Goal: Task Accomplishment & Management: Use online tool/utility

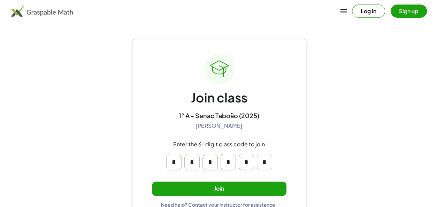
click at [211, 189] on button "Join" at bounding box center [219, 188] width 134 height 14
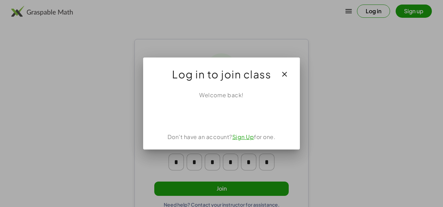
click at [246, 135] on link "Sign Up" at bounding box center [243, 136] width 22 height 7
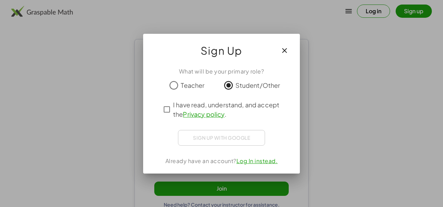
click at [225, 140] on div "Sign up with Google Fazer Login com o Google Fazer Login com o Google. Abre em …" at bounding box center [221, 138] width 87 height 16
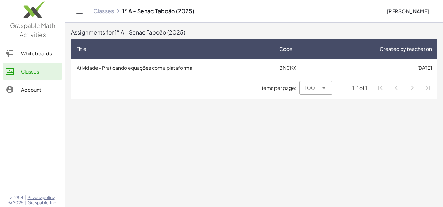
click at [180, 68] on td "Atividade - Praticando equações com a plataforma" at bounding box center [172, 68] width 203 height 18
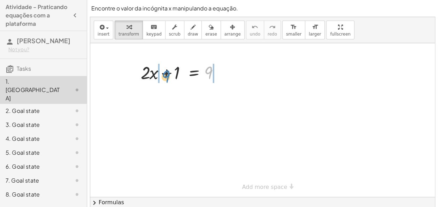
drag, startPoint x: 204, startPoint y: 75, endPoint x: 162, endPoint y: 78, distance: 42.7
click at [162, 78] on div at bounding box center [182, 72] width 91 height 24
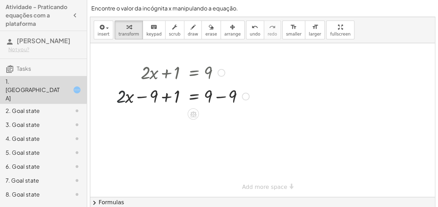
click at [121, 102] on div at bounding box center [183, 96] width 140 height 24
click at [51, 86] on div "1. [GEOGRAPHIC_DATA]" at bounding box center [34, 89] width 56 height 25
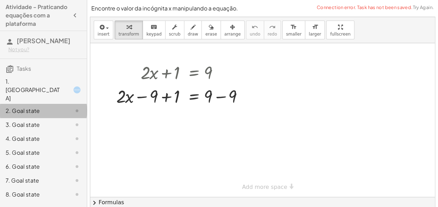
click at [46, 107] on div "2. Goal state" at bounding box center [34, 111] width 56 height 8
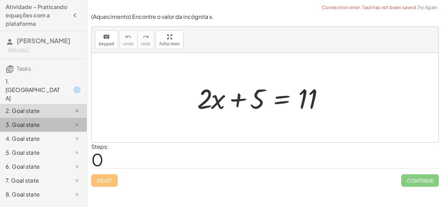
click at [46, 146] on div "3. Goal state" at bounding box center [43, 153] width 87 height 14
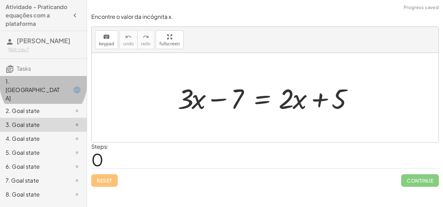
click at [53, 118] on div "1. [GEOGRAPHIC_DATA]" at bounding box center [43, 125] width 87 height 14
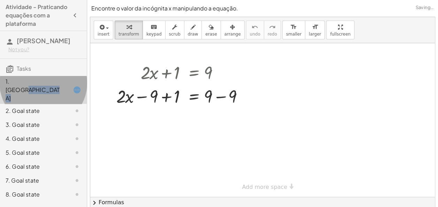
click at [53, 90] on div "1. [GEOGRAPHIC_DATA]" at bounding box center [43, 90] width 87 height 28
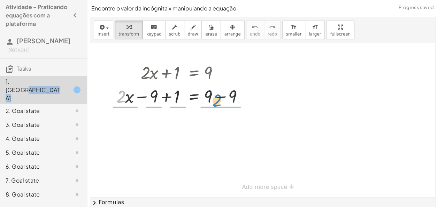
drag, startPoint x: 121, startPoint y: 101, endPoint x: 217, endPoint y: 105, distance: 96.2
click at [217, 105] on div at bounding box center [183, 96] width 140 height 24
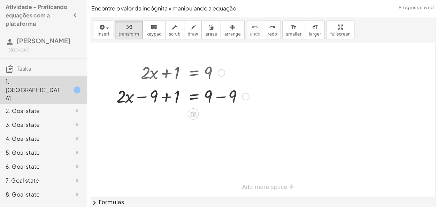
drag, startPoint x: 168, startPoint y: 79, endPoint x: 172, endPoint y: 80, distance: 4.6
click at [172, 80] on div at bounding box center [183, 72] width 140 height 24
click at [219, 71] on div at bounding box center [221, 73] width 8 height 8
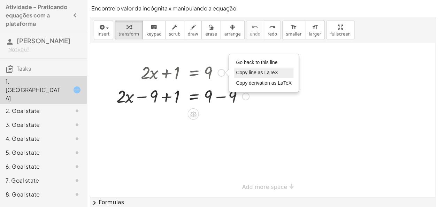
click at [238, 68] on li "Copy line as LaTeX" at bounding box center [263, 73] width 59 height 10
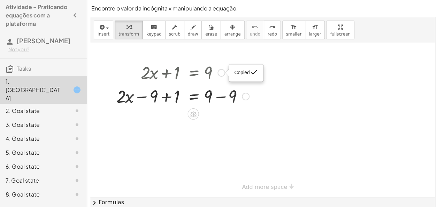
click at [219, 71] on div "+ · 2 · x + 1 = 9 Copied done + · 2 · x − 9 + 1 = + 9 − 9 Copied done" at bounding box center [180, 84] width 148 height 51
click at [219, 71] on div "Copied done" at bounding box center [221, 73] width 8 height 8
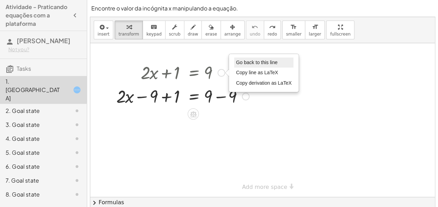
click at [242, 63] on span "Go back to this line" at bounding box center [256, 63] width 41 height 6
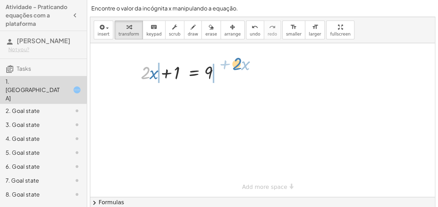
drag, startPoint x: 145, startPoint y: 70, endPoint x: 237, endPoint y: 61, distance: 92.1
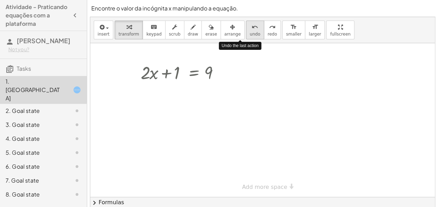
click at [246, 37] on button "undo undo" at bounding box center [255, 30] width 18 height 19
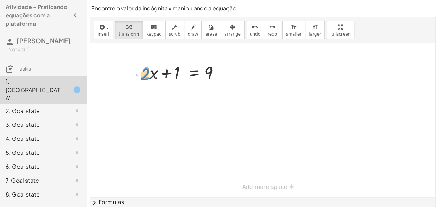
click at [148, 75] on div at bounding box center [182, 72] width 91 height 24
click at [155, 75] on div at bounding box center [182, 72] width 91 height 24
drag, startPoint x: 150, startPoint y: 75, endPoint x: 237, endPoint y: 66, distance: 87.5
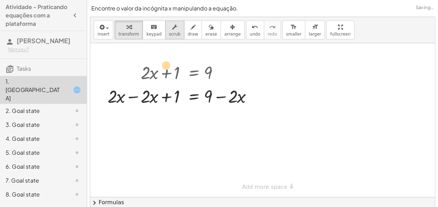
drag, startPoint x: 208, startPoint y: 70, endPoint x: 158, endPoint y: 35, distance: 61.3
click at [160, 34] on div "insert select one: Math Expression Function Text Youtube Video Graphing Geometr…" at bounding box center [262, 112] width 344 height 191
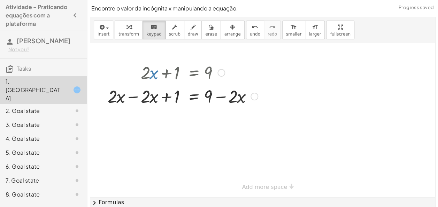
drag, startPoint x: 154, startPoint y: 38, endPoint x: 127, endPoint y: 93, distance: 61.2
click at [127, 93] on div "insert select one: Math Expression Function Text Youtube Video Graphing Geometr…" at bounding box center [262, 112] width 344 height 191
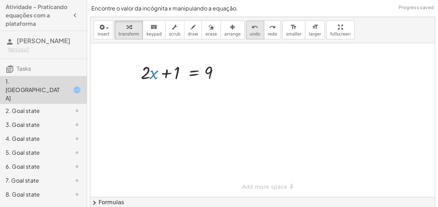
click at [251, 29] on icon "undo" at bounding box center [254, 27] width 7 height 8
click at [133, 101] on div at bounding box center [262, 120] width 344 height 154
drag, startPoint x: 146, startPoint y: 77, endPoint x: 147, endPoint y: 83, distance: 5.2
click at [147, 83] on div at bounding box center [182, 72] width 91 height 24
click at [155, 76] on div at bounding box center [182, 72] width 91 height 24
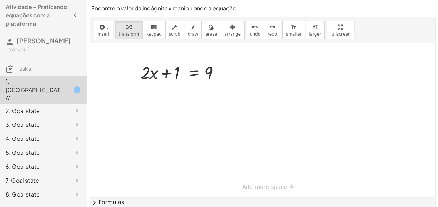
drag, startPoint x: 148, startPoint y: 76, endPoint x: 139, endPoint y: 86, distance: 13.5
click at [139, 86] on div at bounding box center [262, 120] width 344 height 154
click at [152, 77] on div at bounding box center [182, 72] width 91 height 24
drag, startPoint x: 153, startPoint y: 76, endPoint x: 237, endPoint y: 77, distance: 84.3
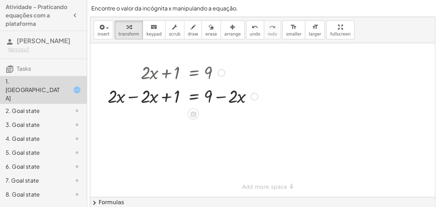
click at [169, 104] on div at bounding box center [182, 96] width 157 height 24
click at [135, 96] on div at bounding box center [182, 96] width 157 height 24
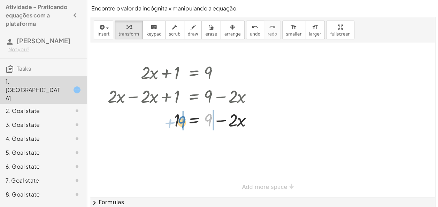
drag, startPoint x: 209, startPoint y: 122, endPoint x: 182, endPoint y: 124, distance: 26.9
click at [182, 124] on div at bounding box center [182, 120] width 157 height 24
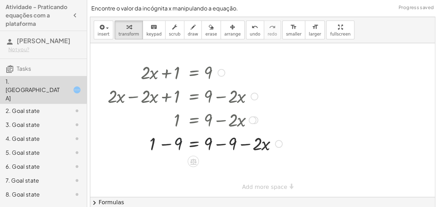
click at [176, 139] on div at bounding box center [194, 143] width 181 height 24
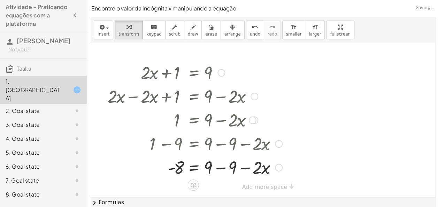
click at [223, 144] on div at bounding box center [186, 143] width 200 height 24
drag, startPoint x: 223, startPoint y: 144, endPoint x: 222, endPoint y: 174, distance: 30.7
click at [222, 174] on div at bounding box center [194, 167] width 181 height 24
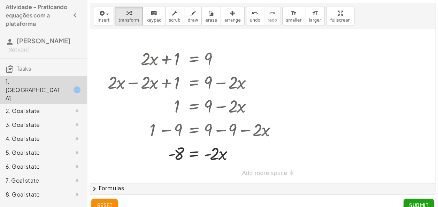
scroll to position [24, 0]
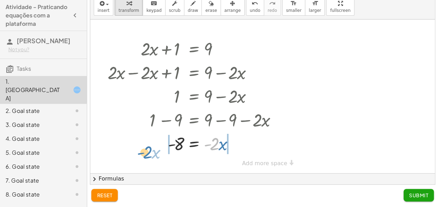
drag, startPoint x: 216, startPoint y: 149, endPoint x: 160, endPoint y: 151, distance: 56.1
click at [160, 151] on div at bounding box center [194, 143] width 181 height 24
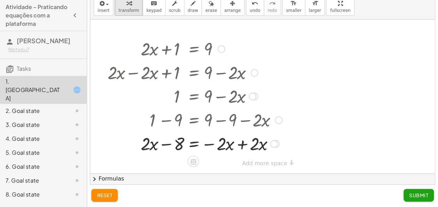
click at [163, 145] on div at bounding box center [194, 143] width 181 height 24
click at [231, 142] on div at bounding box center [194, 143] width 181 height 24
click at [240, 145] on div at bounding box center [194, 143] width 181 height 24
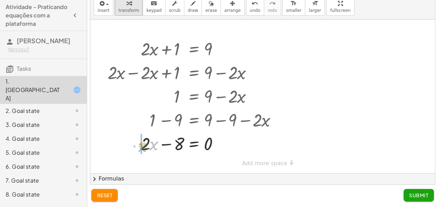
drag, startPoint x: 150, startPoint y: 144, endPoint x: 139, endPoint y: 146, distance: 11.3
click at [139, 146] on div at bounding box center [194, 143] width 181 height 24
click at [176, 146] on div at bounding box center [194, 143] width 181 height 24
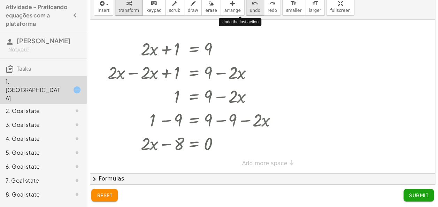
click at [246, 13] on button "undo undo" at bounding box center [255, 6] width 18 height 19
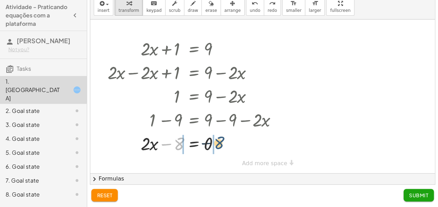
drag, startPoint x: 176, startPoint y: 143, endPoint x: 223, endPoint y: 142, distance: 46.3
click at [223, 142] on div at bounding box center [194, 143] width 181 height 24
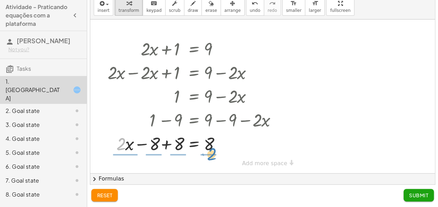
drag, startPoint x: 121, startPoint y: 151, endPoint x: 212, endPoint y: 161, distance: 91.1
click at [212, 161] on div "+ · 2 · x + 1 = 9 + · 2 · x − · 2 · x + 1 = + 9 − · 2 · x + 0 + 1 = + 9 − · 2 ·…" at bounding box center [262, 97] width 344 height 154
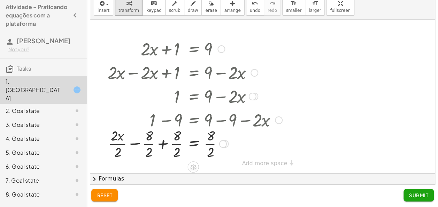
click at [161, 138] on div at bounding box center [194, 143] width 181 height 35
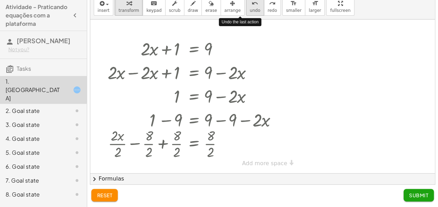
click at [250, 8] on span "undo" at bounding box center [255, 10] width 10 height 5
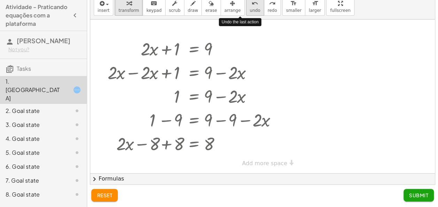
click at [250, 8] on span "undo" at bounding box center [255, 10] width 10 height 5
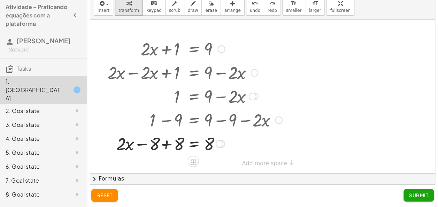
click at [165, 150] on div at bounding box center [198, 143] width 170 height 24
drag, startPoint x: 176, startPoint y: 144, endPoint x: 215, endPoint y: 157, distance: 40.7
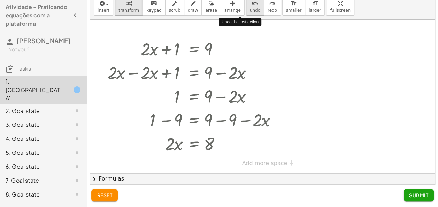
click at [250, 9] on span "undo" at bounding box center [255, 10] width 10 height 5
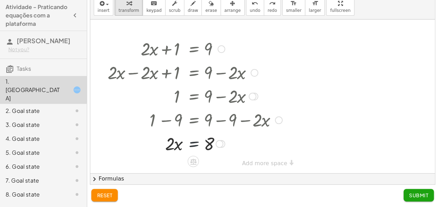
click at [203, 146] on div at bounding box center [194, 143] width 177 height 24
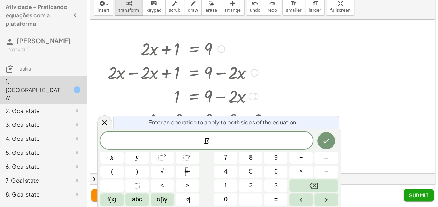
click at [108, 105] on div at bounding box center [194, 96] width 181 height 24
click at [100, 123] on div at bounding box center [104, 122] width 15 height 14
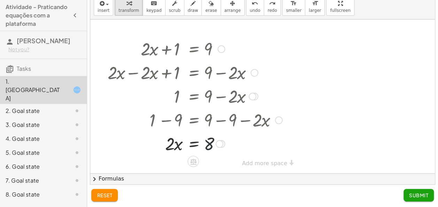
click at [221, 149] on div at bounding box center [194, 143] width 177 height 24
click at [170, 141] on div at bounding box center [194, 143] width 177 height 24
drag, startPoint x: 176, startPoint y: 144, endPoint x: 212, endPoint y: 161, distance: 40.7
click at [210, 144] on div at bounding box center [194, 143] width 181 height 35
click at [180, 139] on div at bounding box center [194, 143] width 181 height 35
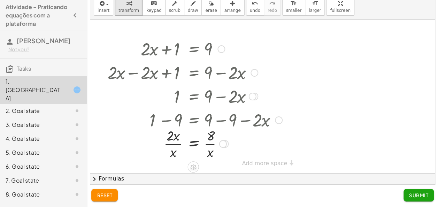
click at [176, 139] on div at bounding box center [194, 143] width 181 height 35
drag, startPoint x: 176, startPoint y: 139, endPoint x: 172, endPoint y: 132, distance: 7.6
click at [172, 132] on div at bounding box center [194, 143] width 181 height 35
drag, startPoint x: 172, startPoint y: 133, endPoint x: 177, endPoint y: 150, distance: 17.7
click at [177, 150] on div at bounding box center [194, 143] width 181 height 35
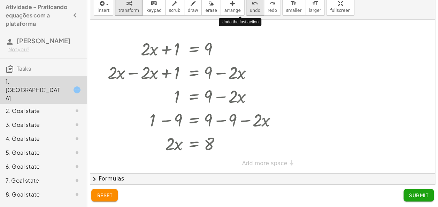
click at [250, 6] on div "undo" at bounding box center [255, 3] width 10 height 8
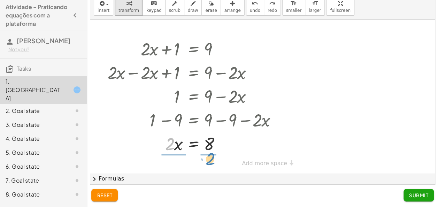
drag, startPoint x: 164, startPoint y: 147, endPoint x: 206, endPoint y: 161, distance: 43.6
click at [206, 161] on div "+ · 2 · x + 1 = 9 + · 2 · x − · 2 · x + 1 = + 9 − · 2 · x + 0 + 1 = + 9 − · 2 ·…" at bounding box center [262, 97] width 344 height 154
click at [208, 135] on div at bounding box center [194, 143] width 181 height 35
click at [210, 138] on div at bounding box center [194, 143] width 181 height 35
click at [174, 136] on div at bounding box center [194, 143] width 181 height 35
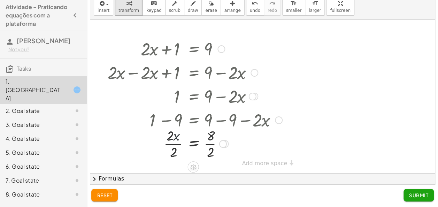
click at [174, 136] on div at bounding box center [194, 143] width 181 height 35
drag, startPoint x: 174, startPoint y: 136, endPoint x: 207, endPoint y: 153, distance: 36.9
click at [207, 153] on div at bounding box center [194, 143] width 181 height 35
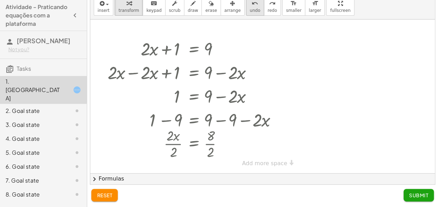
click at [250, 11] on span "undo" at bounding box center [255, 10] width 10 height 5
click at [210, 139] on div at bounding box center [195, 143] width 146 height 35
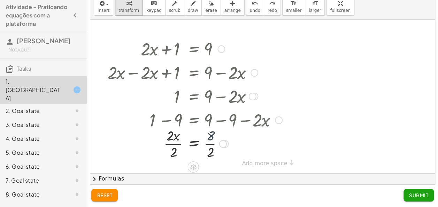
click at [210, 139] on div at bounding box center [195, 143] width 146 height 35
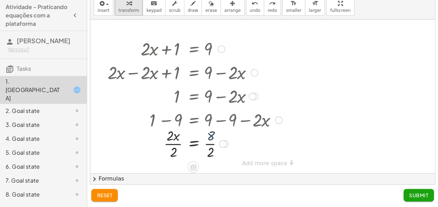
click at [210, 139] on div at bounding box center [195, 143] width 146 height 35
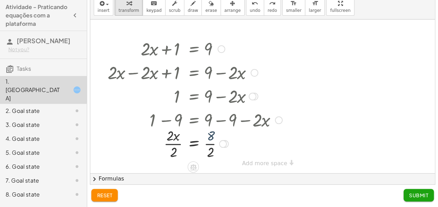
click at [210, 139] on div at bounding box center [195, 143] width 146 height 35
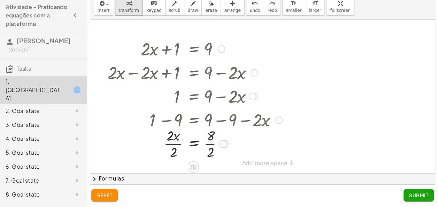
click at [220, 146] on div at bounding box center [223, 144] width 8 height 8
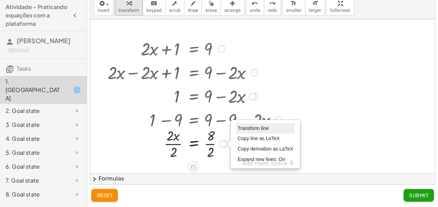
click at [259, 125] on span "Transform line" at bounding box center [253, 128] width 31 height 6
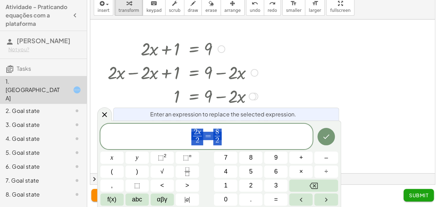
click at [353, 99] on div at bounding box center [262, 97] width 344 height 154
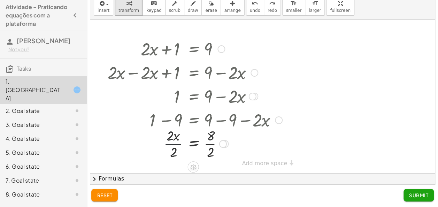
click at [169, 147] on div at bounding box center [194, 143] width 181 height 35
click at [209, 148] on div at bounding box center [194, 143] width 181 height 35
click at [408, 198] on button "Submit" at bounding box center [418, 195] width 30 height 13
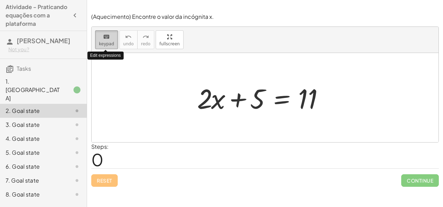
click at [110, 43] on span "keypad" at bounding box center [106, 43] width 15 height 5
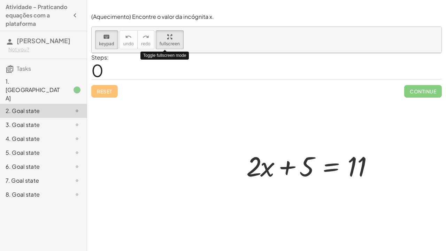
drag, startPoint x: 156, startPoint y: 34, endPoint x: 157, endPoint y: 60, distance: 25.8
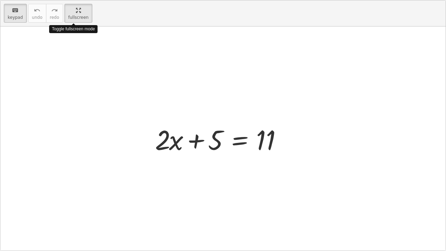
click at [157, 60] on div "keyboard keypad undo undo redo redo fullscreen Toggle fullscreen mode + · 2 · x…" at bounding box center [222, 125] width 445 height 250
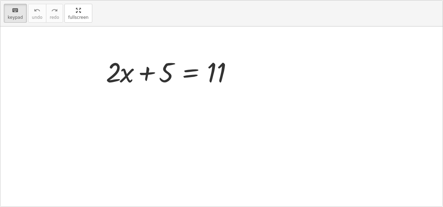
drag, startPoint x: 75, startPoint y: 18, endPoint x: 73, endPoint y: -8, distance: 25.8
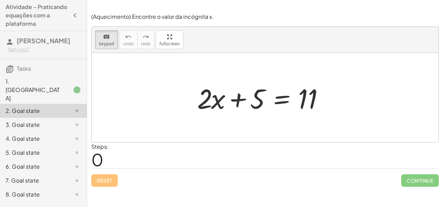
click at [73, 0] on html "Atividade - Praticando equações com a plataforma [PERSON_NAME] Not you? Tasks 1…" at bounding box center [221, 103] width 443 height 207
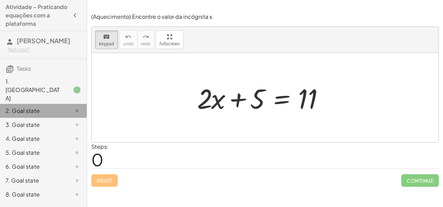
click at [78, 107] on icon at bounding box center [77, 111] width 8 height 8
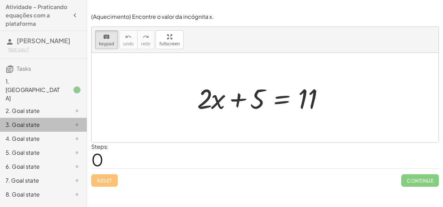
click at [70, 121] on div at bounding box center [72, 125] width 20 height 8
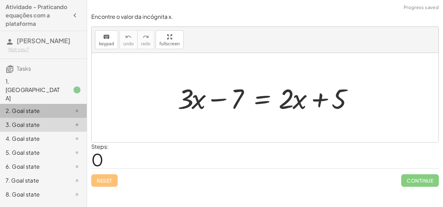
click at [70, 107] on div at bounding box center [72, 111] width 20 height 8
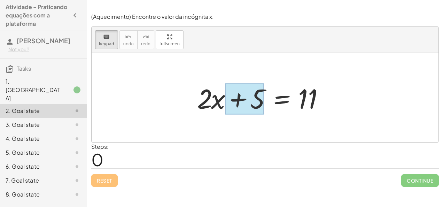
click at [240, 103] on div at bounding box center [244, 99] width 39 height 31
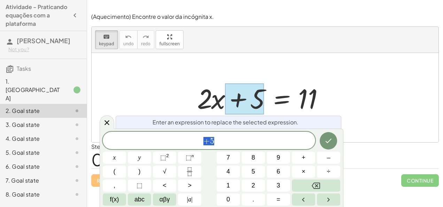
click at [360, 80] on div at bounding box center [265, 97] width 347 height 89
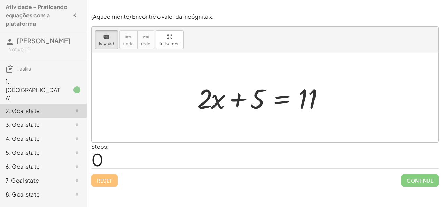
click at [360, 80] on div at bounding box center [265, 97] width 347 height 89
click at [112, 160] on div "Steps: 0" at bounding box center [265, 155] width 348 height 26
click at [103, 159] on span "0" at bounding box center [97, 159] width 12 height 21
click at [100, 163] on span "0" at bounding box center [97, 159] width 12 height 21
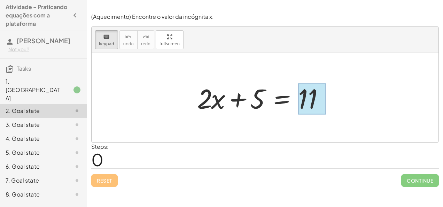
click at [305, 95] on div at bounding box center [312, 99] width 28 height 31
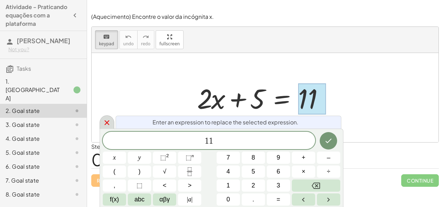
click at [103, 119] on icon at bounding box center [107, 122] width 8 height 8
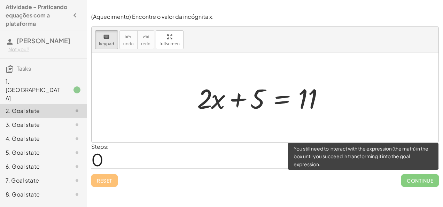
click at [421, 176] on span "Continue" at bounding box center [420, 180] width 38 height 13
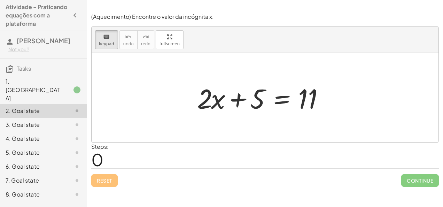
drag, startPoint x: 421, startPoint y: 176, endPoint x: 373, endPoint y: 177, distance: 47.4
click at [373, 177] on div "Reset Continue" at bounding box center [265, 177] width 348 height 18
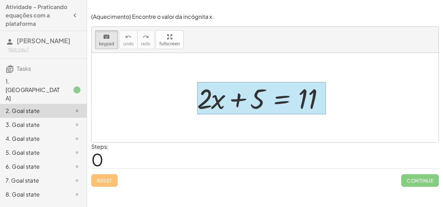
click at [298, 99] on div at bounding box center [261, 98] width 129 height 32
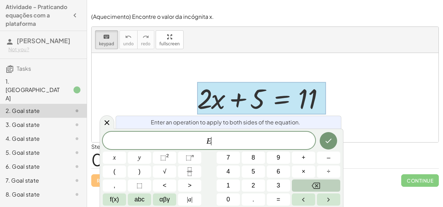
click at [303, 185] on button "Backspace" at bounding box center [316, 185] width 48 height 12
click at [335, 142] on button "Done" at bounding box center [328, 140] width 17 height 17
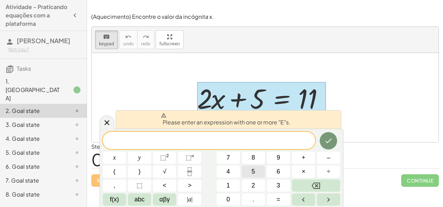
click at [253, 166] on button "5" at bounding box center [253, 171] width 23 height 12
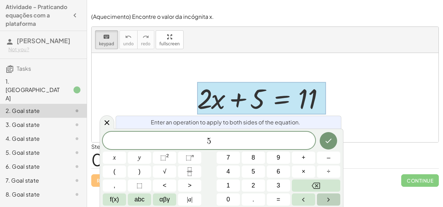
click at [322, 201] on button "Right arrow" at bounding box center [328, 199] width 23 height 12
click at [331, 148] on button "Done" at bounding box center [328, 140] width 17 height 17
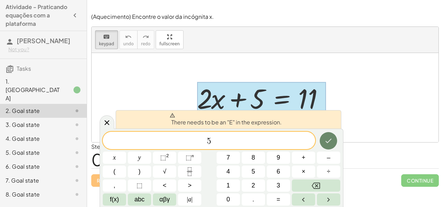
click at [331, 148] on button "Done" at bounding box center [328, 140] width 17 height 17
drag, startPoint x: 314, startPoint y: 192, endPoint x: 315, endPoint y: 186, distance: 5.7
click at [315, 186] on div "5 x y ⬚ 2 ⬚ n 7 8 9 + – ( ) √ 4 5 6 × ÷ , ⬚ < > 1 2 3 f(x) abc αβγ | a | 0 . =" at bounding box center [222, 169] width 238 height 74
click at [315, 186] on icon "Backspace" at bounding box center [316, 185] width 8 height 8
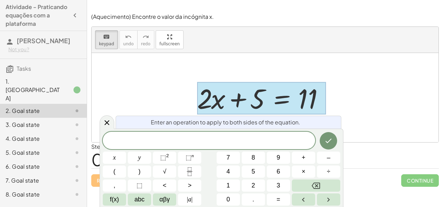
click at [361, 186] on div "Reset Continue" at bounding box center [265, 177] width 348 height 18
drag, startPoint x: 361, startPoint y: 186, endPoint x: 36, endPoint y: 71, distance: 345.2
click at [36, 71] on main "Atividade - Praticando equações com a plataforma [PERSON_NAME] Not you? Tasks 1…" at bounding box center [221, 103] width 443 height 207
click at [111, 125] on icon at bounding box center [107, 122] width 8 height 8
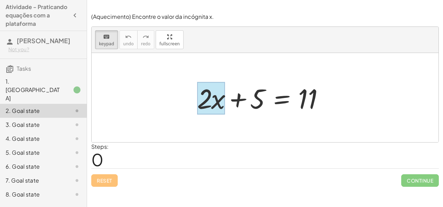
click at [222, 107] on div at bounding box center [211, 98] width 28 height 32
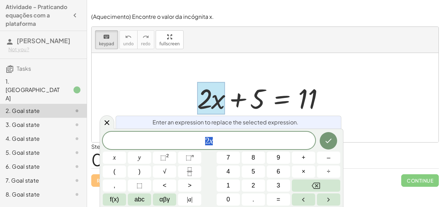
click at [163, 105] on div at bounding box center [265, 97] width 347 height 89
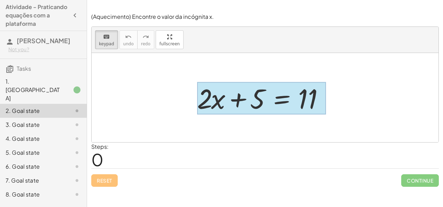
click at [265, 107] on div at bounding box center [261, 98] width 129 height 32
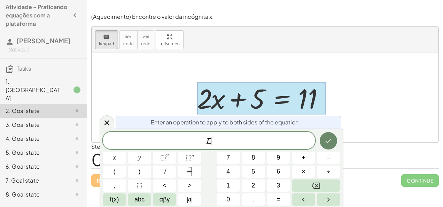
click at [324, 145] on button "Done" at bounding box center [328, 140] width 17 height 17
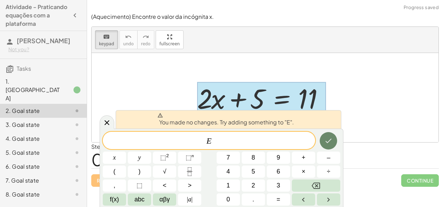
click at [324, 145] on button "Done" at bounding box center [328, 140] width 17 height 17
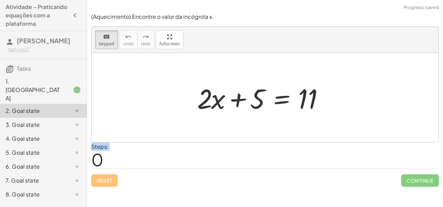
click at [324, 145] on div "Steps: 0" at bounding box center [265, 155] width 348 height 26
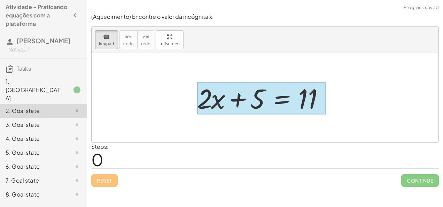
click at [284, 104] on div at bounding box center [261, 98] width 129 height 32
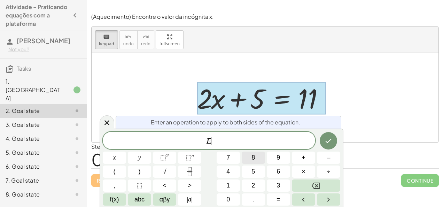
click at [252, 158] on span "8" at bounding box center [252, 157] width 3 height 9
drag, startPoint x: 340, startPoint y: 142, endPoint x: 331, endPoint y: 140, distance: 8.8
click at [126, 152] on div at bounding box center [114, 158] width 23 height 12
click at [331, 140] on icon "Done" at bounding box center [328, 141] width 8 height 8
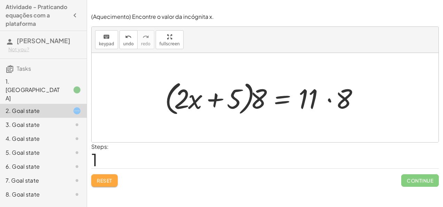
click at [107, 184] on button "Reset" at bounding box center [104, 180] width 26 height 13
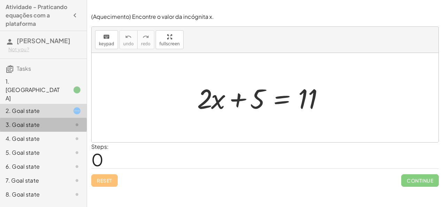
click at [52, 121] on div "3. Goal state" at bounding box center [34, 125] width 56 height 8
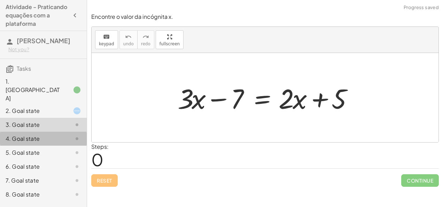
click at [49, 134] on div "4. Goal state" at bounding box center [34, 138] width 56 height 8
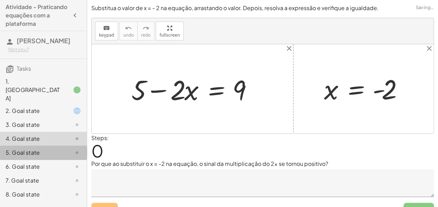
click at [45, 173] on div "5. Goal state" at bounding box center [43, 180] width 87 height 14
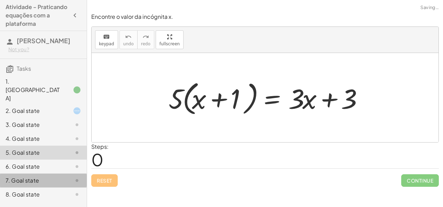
click at [39, 176] on div "7. Goal state" at bounding box center [34, 180] width 56 height 8
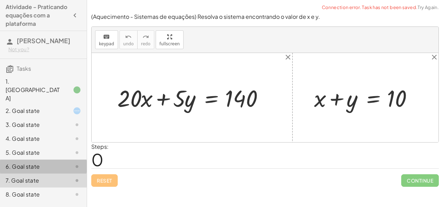
click at [42, 187] on div "6. Goal state" at bounding box center [43, 194] width 87 height 14
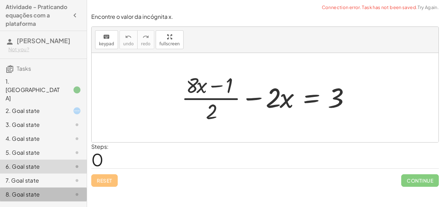
click at [37, 187] on div "8. Goal state" at bounding box center [43, 194] width 87 height 14
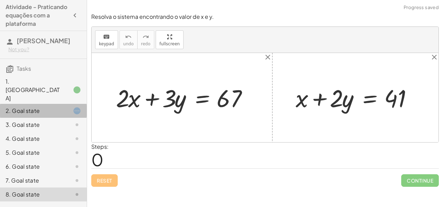
click at [57, 107] on div "2. Goal state" at bounding box center [34, 111] width 56 height 8
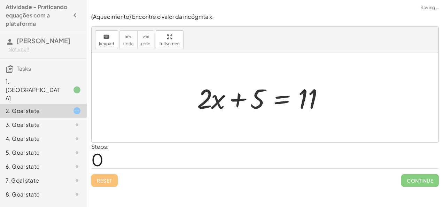
click at [268, 100] on div at bounding box center [268, 98] width 148 height 36
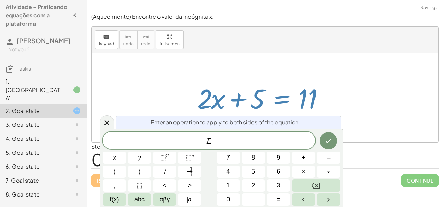
click at [268, 100] on div at bounding box center [268, 98] width 148 height 36
click at [192, 123] on span "Enter an operation to apply to both sides of the equation." at bounding box center [225, 122] width 149 height 8
click at [222, 139] on span "E ​" at bounding box center [209, 141] width 212 height 10
click at [322, 163] on button "–" at bounding box center [328, 158] width 23 height 12
click at [228, 187] on span "1" at bounding box center [227, 185] width 3 height 9
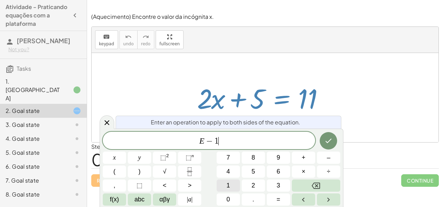
click at [228, 187] on span "1" at bounding box center [227, 185] width 3 height 9
click at [325, 140] on icon "Done" at bounding box center [328, 141] width 8 height 8
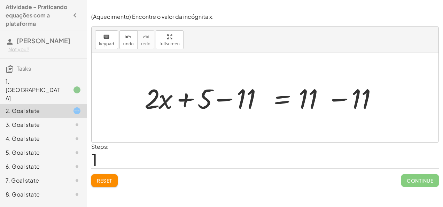
click at [285, 107] on div at bounding box center [268, 98] width 254 height 36
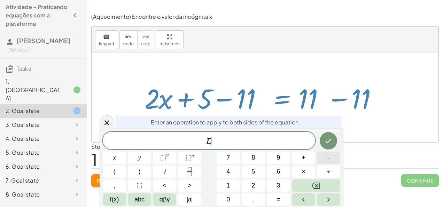
click at [335, 153] on button "–" at bounding box center [328, 158] width 23 height 12
click at [257, 182] on button "2" at bounding box center [253, 185] width 23 height 12
click at [111, 160] on button "x" at bounding box center [114, 158] width 23 height 12
click at [332, 148] on button "Done" at bounding box center [328, 140] width 17 height 17
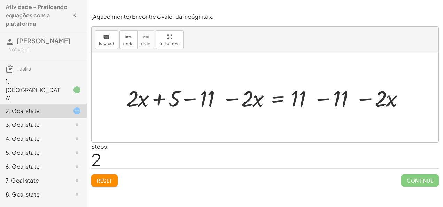
click at [249, 94] on div at bounding box center [268, 97] width 290 height 29
click at [137, 100] on div at bounding box center [268, 97] width 290 height 29
click at [100, 47] on button "keyboard keypad" at bounding box center [106, 39] width 23 height 19
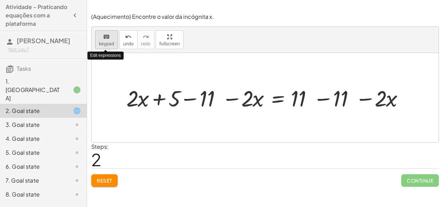
click at [100, 47] on button "keyboard keypad" at bounding box center [106, 39] width 23 height 19
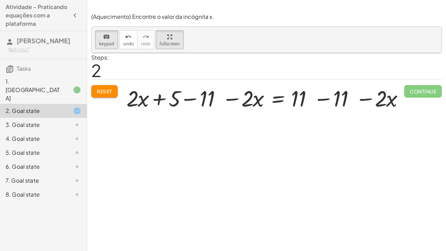
drag, startPoint x: 164, startPoint y: 30, endPoint x: 166, endPoint y: 56, distance: 25.8
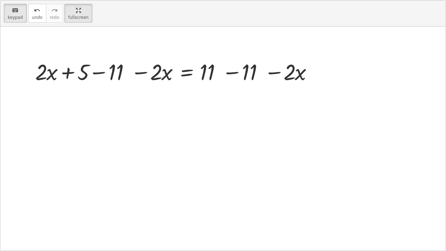
click at [166, 56] on div "keyboard keypad undo undo redo redo fullscreen + · 2 · x + 5 = 11 + · 2 · x + 5…" at bounding box center [222, 125] width 445 height 250
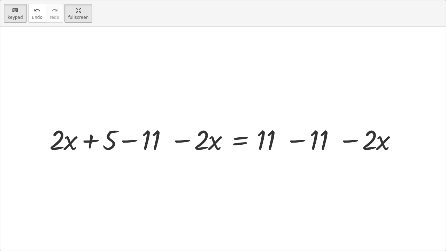
click at [72, 145] on div at bounding box center [225, 139] width 359 height 36
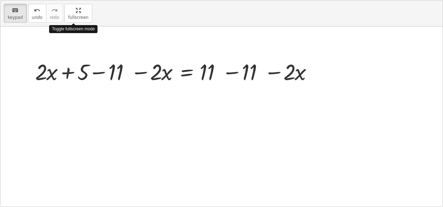
drag, startPoint x: 82, startPoint y: 8, endPoint x: 80, endPoint y: -18, distance: 25.8
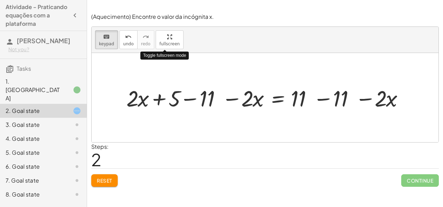
click at [80, 0] on html "Atividade - Praticando equações com a plataforma [PERSON_NAME] Not you? Tasks 1…" at bounding box center [221, 103] width 443 height 207
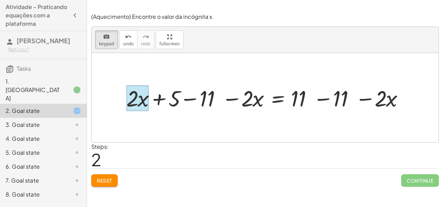
click at [147, 108] on div at bounding box center [137, 98] width 22 height 26
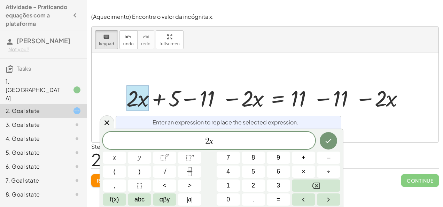
click at [147, 108] on div at bounding box center [137, 98] width 22 height 26
click at [333, 161] on button "–" at bounding box center [328, 158] width 23 height 12
click at [313, 185] on icon "Backspace" at bounding box center [316, 185] width 8 height 8
click at [234, 137] on span "2 x ​" at bounding box center [209, 141] width 212 height 10
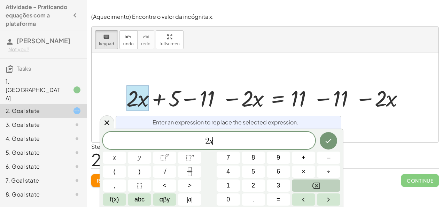
click at [312, 189] on icon "Backspace" at bounding box center [316, 185] width 8 height 8
click at [327, 153] on div "​ x y ⬚ 2 ⬚ n 7 8 9 + – ( ) √ 4 5 6 × ÷ , ⬚ < > 1 2 3 f(x) abc αβγ | a | 0 . =" at bounding box center [222, 169] width 238 height 74
click at [326, 144] on icon "Done" at bounding box center [328, 141] width 8 height 8
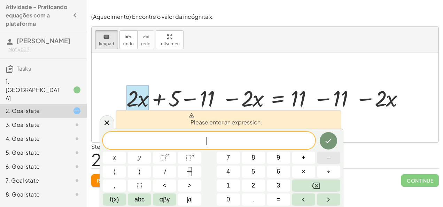
click at [332, 161] on button "–" at bounding box center [328, 158] width 23 height 12
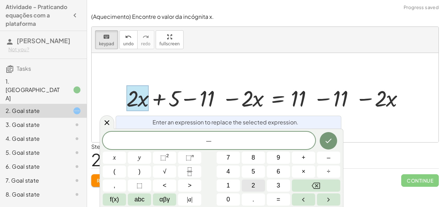
click at [252, 189] on span "2" at bounding box center [252, 185] width 3 height 9
click at [110, 157] on button "x" at bounding box center [114, 158] width 23 height 12
click at [327, 145] on button "Done" at bounding box center [328, 140] width 17 height 17
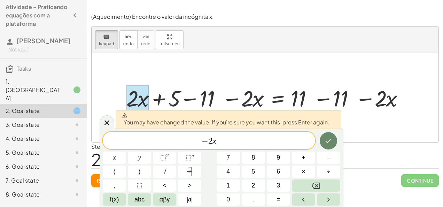
click at [327, 145] on button "Done" at bounding box center [328, 140] width 17 height 17
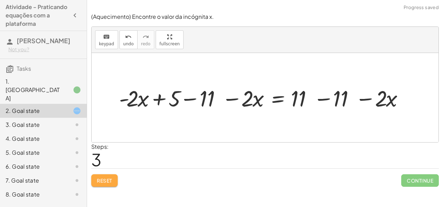
click at [111, 180] on span "Reset" at bounding box center [104, 180] width 15 height 6
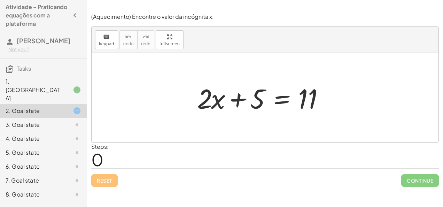
click at [264, 104] on div at bounding box center [268, 98] width 148 height 36
drag, startPoint x: 264, startPoint y: 104, endPoint x: 257, endPoint y: 108, distance: 7.3
click at [257, 108] on div at bounding box center [268, 98] width 148 height 36
click at [269, 102] on div at bounding box center [268, 98] width 148 height 36
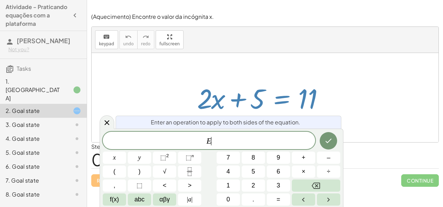
click at [269, 102] on div at bounding box center [268, 98] width 148 height 36
click at [253, 172] on span "5" at bounding box center [252, 171] width 3 height 9
click at [321, 185] on button "Backspace" at bounding box center [316, 185] width 48 height 12
click at [331, 158] on button "–" at bounding box center [328, 158] width 23 height 12
click at [230, 179] on button "1" at bounding box center [228, 185] width 23 height 12
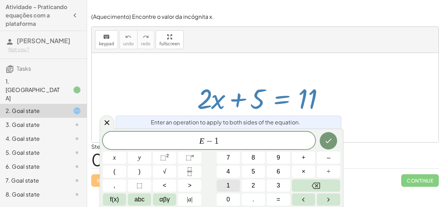
click at [230, 181] on button "1" at bounding box center [228, 185] width 23 height 12
click at [332, 140] on icon "Done" at bounding box center [328, 141] width 8 height 8
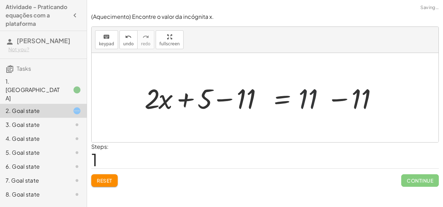
click at [312, 98] on div at bounding box center [268, 98] width 254 height 36
click at [328, 101] on div at bounding box center [268, 98] width 254 height 36
click at [328, 101] on div "+ · 2 · x + 5 = 11 + · 2 · x + 5 = 11 − 11 + − 11 0 + · 2 · x + 5 − 11 = + 11 −…" at bounding box center [232, 97] width 196 height 39
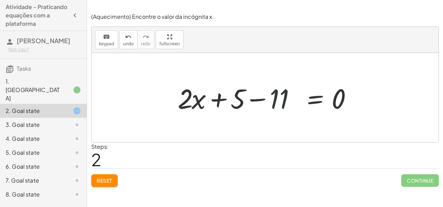
click at [284, 96] on div at bounding box center [267, 98] width 187 height 36
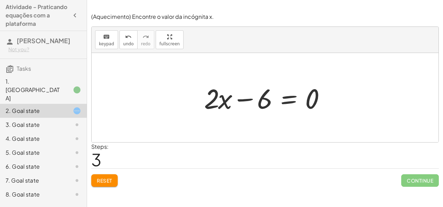
click at [253, 106] on div at bounding box center [268, 98] width 134 height 36
click at [276, 107] on div at bounding box center [268, 98] width 134 height 36
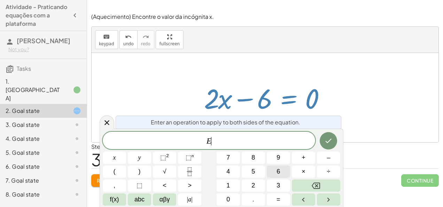
click at [268, 174] on button "6" at bounding box center [278, 171] width 23 height 12
click at [330, 144] on icon "Done" at bounding box center [328, 141] width 8 height 8
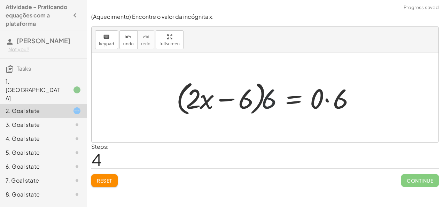
click at [266, 107] on div at bounding box center [268, 98] width 190 height 40
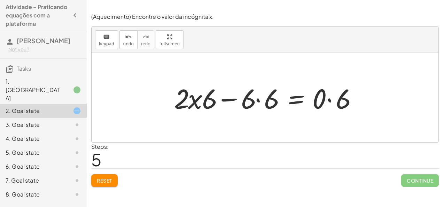
click at [231, 102] on div at bounding box center [268, 98] width 195 height 36
click at [128, 43] on span "undo" at bounding box center [128, 43] width 10 height 5
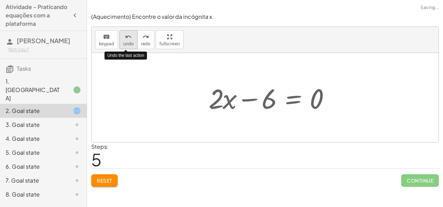
click at [128, 43] on span "undo" at bounding box center [128, 43] width 10 height 5
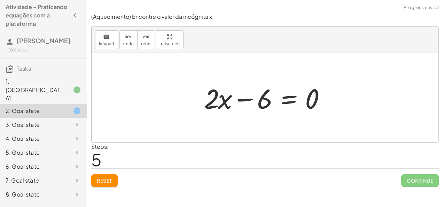
click at [302, 108] on div at bounding box center [268, 98] width 134 height 36
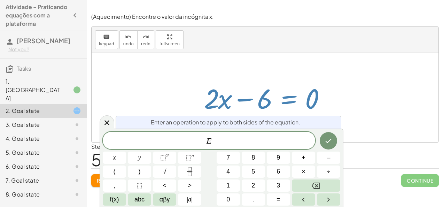
click at [133, 51] on div "keyboard keypad undo [PERSON_NAME] redo fullscreen" at bounding box center [265, 40] width 347 height 26
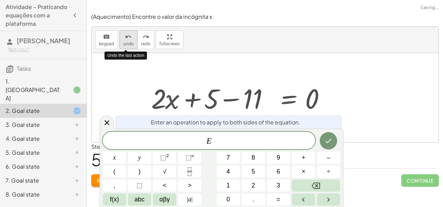
click at [127, 42] on span "undo" at bounding box center [128, 43] width 10 height 5
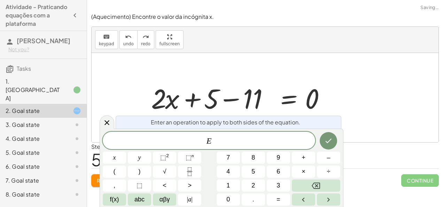
click at [187, 48] on div "keyboard keypad undo [PERSON_NAME] redo fullscreen" at bounding box center [265, 40] width 347 height 26
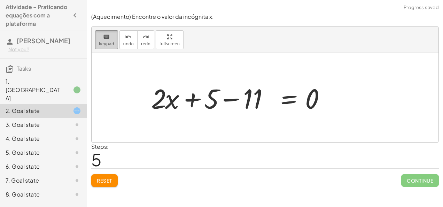
click at [98, 43] on button "keyboard keypad" at bounding box center [106, 39] width 23 height 19
click at [109, 184] on button "Reset" at bounding box center [104, 180] width 26 height 13
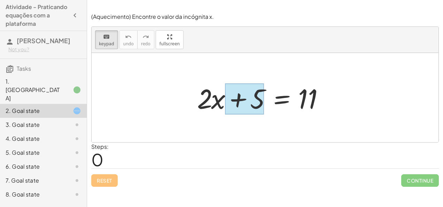
click at [254, 98] on div at bounding box center [244, 99] width 39 height 31
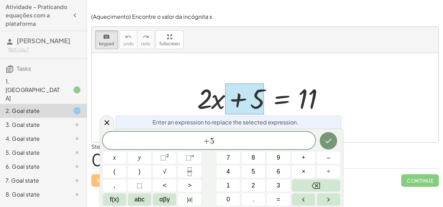
click at [274, 115] on div "+ · 2 · x + 5 = 11" at bounding box center [265, 97] width 157 height 39
click at [345, 110] on div at bounding box center [265, 97] width 347 height 89
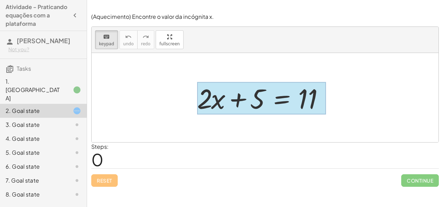
click at [264, 104] on div at bounding box center [261, 98] width 129 height 32
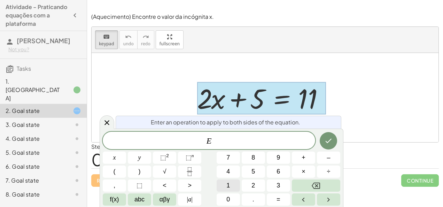
click at [227, 190] on button "1" at bounding box center [228, 185] width 23 height 12
click at [320, 185] on button "Backspace" at bounding box center [316, 185] width 48 height 12
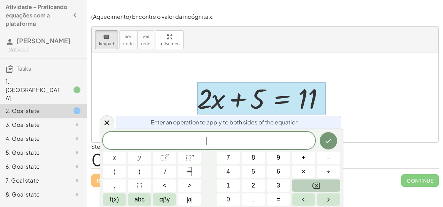
click at [320, 185] on button "Backspace" at bounding box center [316, 185] width 48 height 12
click at [355, 162] on div "Steps: 0" at bounding box center [265, 155] width 348 height 26
drag, startPoint x: 102, startPoint y: 124, endPoint x: 104, endPoint y: 120, distance: 4.7
click at [104, 120] on icon at bounding box center [107, 122] width 8 height 8
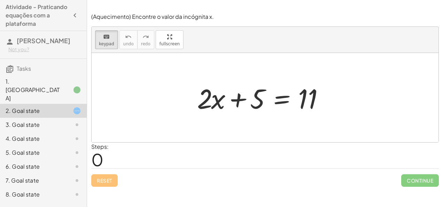
click at [104, 120] on div at bounding box center [265, 97] width 347 height 89
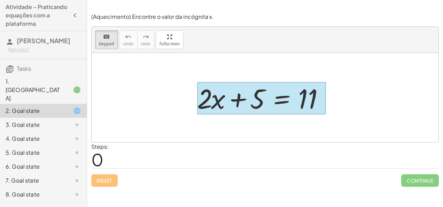
click at [277, 102] on div at bounding box center [261, 98] width 129 height 32
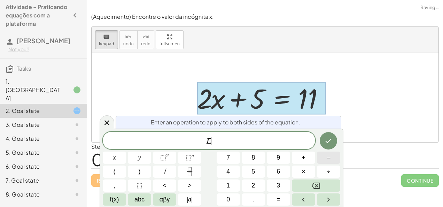
click at [328, 158] on span "–" at bounding box center [328, 157] width 3 height 9
click at [233, 185] on button "1" at bounding box center [228, 185] width 23 height 12
click at [329, 140] on icon "Done" at bounding box center [328, 141] width 8 height 8
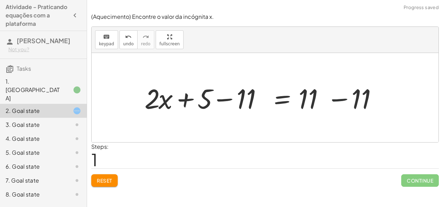
click at [332, 104] on div at bounding box center [268, 98] width 254 height 36
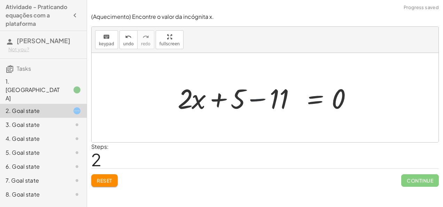
click at [254, 96] on div at bounding box center [267, 98] width 187 height 36
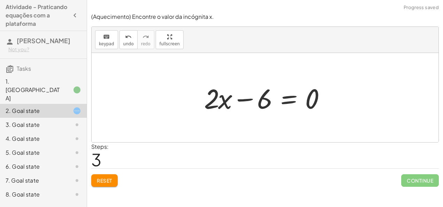
click at [213, 100] on div at bounding box center [268, 98] width 134 height 36
click at [298, 98] on div at bounding box center [268, 98] width 134 height 36
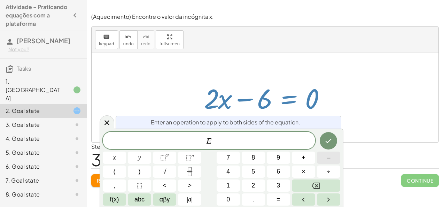
click at [325, 161] on button "–" at bounding box center [328, 158] width 23 height 12
click at [260, 191] on button "2" at bounding box center [253, 185] width 23 height 12
click at [113, 160] on span "x" at bounding box center [114, 157] width 3 height 9
click at [333, 143] on icon "Done" at bounding box center [328, 141] width 8 height 8
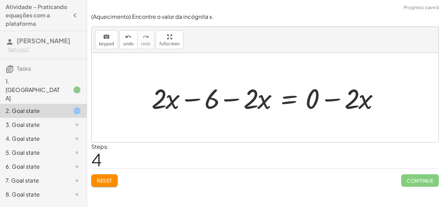
click at [178, 100] on div at bounding box center [268, 98] width 240 height 36
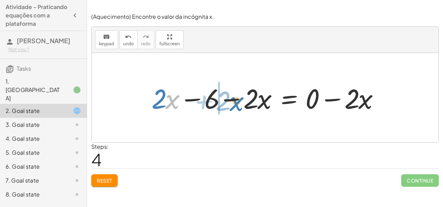
drag, startPoint x: 178, startPoint y: 100, endPoint x: 239, endPoint y: 102, distance: 61.7
click at [239, 102] on div at bounding box center [268, 98] width 240 height 36
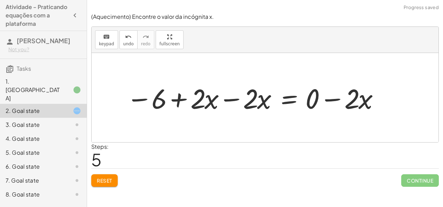
click at [239, 102] on div at bounding box center [253, 98] width 260 height 36
click at [239, 102] on div "+ · 2 · x + 5 = 11 + · 2 · x + 5 − 11 = + 11 − 11 + · 2 · x + 5 − 11 = 0 + · 2 …" at bounding box center [314, 97] width 152 height 39
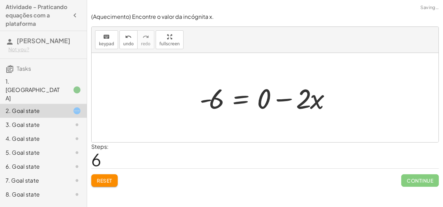
drag, startPoint x: 239, startPoint y: 102, endPoint x: 228, endPoint y: 139, distance: 39.3
click at [228, 139] on div at bounding box center [265, 97] width 347 height 89
drag, startPoint x: 314, startPoint y: 102, endPoint x: 311, endPoint y: 106, distance: 5.0
click at [311, 106] on div at bounding box center [268, 98] width 144 height 36
click at [265, 102] on div at bounding box center [268, 98] width 144 height 36
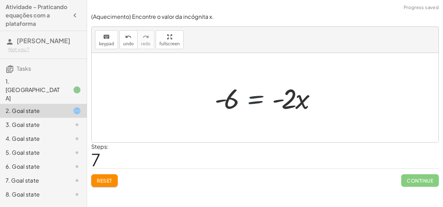
click at [265, 102] on div at bounding box center [268, 98] width 114 height 36
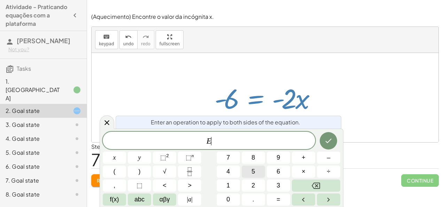
click at [258, 174] on button "5" at bounding box center [253, 171] width 23 height 12
click at [335, 184] on button "Backspace" at bounding box center [316, 185] width 48 height 12
click at [248, 187] on button "2" at bounding box center [253, 185] width 23 height 12
click at [119, 155] on button "x" at bounding box center [114, 158] width 23 height 12
click at [209, 141] on span "2" at bounding box center [210, 141] width 4 height 8
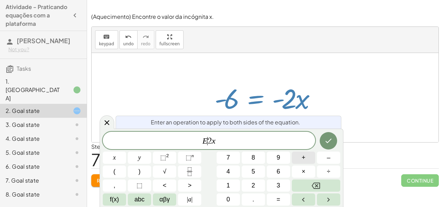
click at [296, 158] on button "+" at bounding box center [303, 158] width 23 height 12
click at [332, 147] on button "Done" at bounding box center [328, 140] width 17 height 17
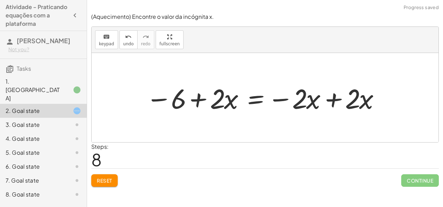
click at [325, 99] on div at bounding box center [263, 98] width 242 height 36
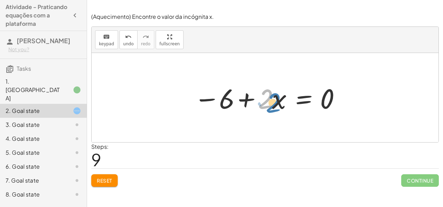
drag, startPoint x: 263, startPoint y: 107, endPoint x: 270, endPoint y: 110, distance: 8.6
click at [270, 110] on div at bounding box center [268, 98] width 155 height 36
click at [289, 125] on div at bounding box center [265, 97] width 347 height 89
click at [277, 109] on div at bounding box center [268, 98] width 155 height 36
click at [263, 94] on div at bounding box center [268, 98] width 155 height 36
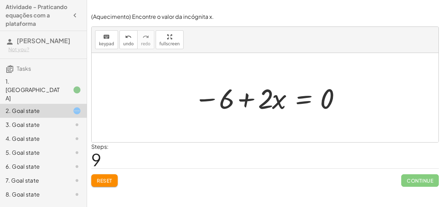
click at [263, 94] on div at bounding box center [268, 98] width 155 height 36
click at [263, 96] on div at bounding box center [268, 98] width 155 height 36
click at [278, 100] on div at bounding box center [268, 98] width 155 height 36
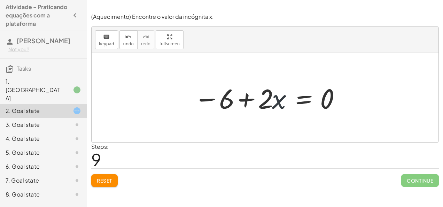
click at [278, 100] on div at bounding box center [268, 98] width 155 height 36
click at [247, 98] on div at bounding box center [268, 98] width 155 height 36
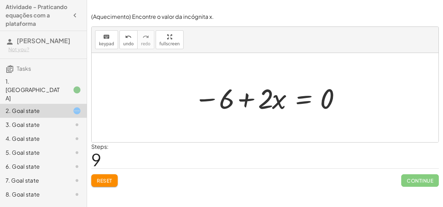
click at [263, 100] on div at bounding box center [268, 98] width 155 height 36
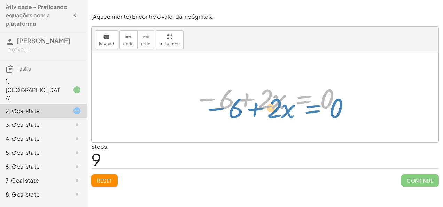
drag, startPoint x: 302, startPoint y: 107, endPoint x: 310, endPoint y: 115, distance: 11.3
click at [310, 115] on div at bounding box center [268, 98] width 155 height 36
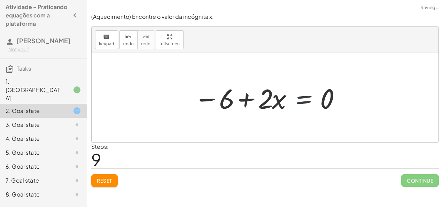
click at [287, 101] on div at bounding box center [268, 98] width 155 height 36
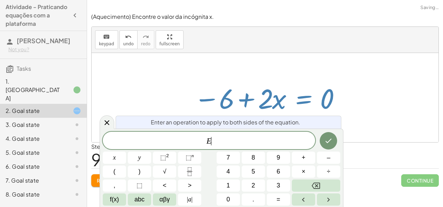
click at [287, 101] on div at bounding box center [268, 98] width 155 height 36
click at [279, 170] on span "6" at bounding box center [278, 171] width 3 height 9
click at [210, 137] on span "6" at bounding box center [211, 141] width 4 height 8
click at [297, 155] on button "+" at bounding box center [303, 158] width 23 height 12
click at [334, 139] on button "Done" at bounding box center [328, 140] width 17 height 17
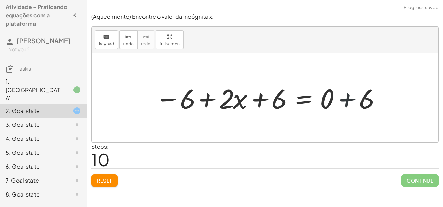
click at [334, 104] on div at bounding box center [268, 98] width 232 height 36
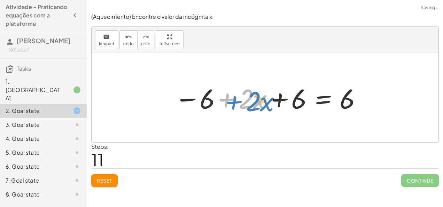
click at [219, 106] on div at bounding box center [268, 98] width 194 height 36
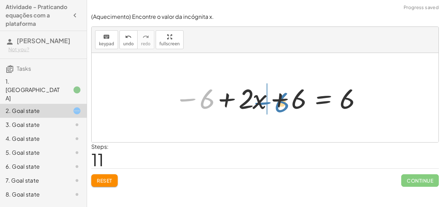
drag, startPoint x: 204, startPoint y: 100, endPoint x: 280, endPoint y: 104, distance: 76.0
click at [280, 104] on div at bounding box center [268, 98] width 194 height 36
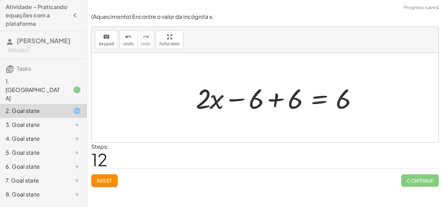
click at [280, 104] on div at bounding box center [278, 98] width 173 height 36
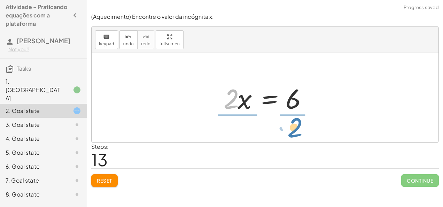
drag, startPoint x: 233, startPoint y: 94, endPoint x: 296, endPoint y: 122, distance: 69.8
click at [296, 122] on div "+ · 2 · x + 5 = 11 + · 2 · x + 5 − 11 = + 11 − 11 + · 2 · x + 5 − 11 = 0 + · 2 …" at bounding box center [265, 97] width 347 height 89
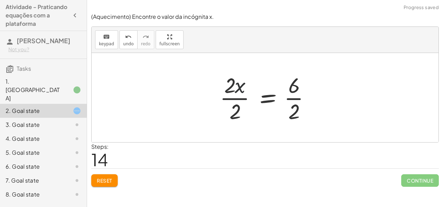
click at [241, 91] on div at bounding box center [267, 98] width 103 height 54
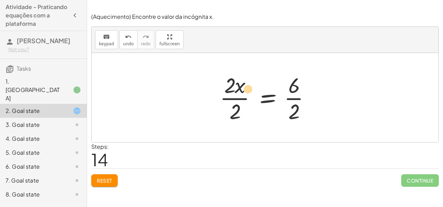
drag, startPoint x: 241, startPoint y: 91, endPoint x: 246, endPoint y: 93, distance: 5.0
click at [246, 93] on div at bounding box center [267, 98] width 103 height 54
click at [244, 95] on div at bounding box center [267, 98] width 103 height 54
click at [244, 95] on div at bounding box center [275, 98] width 87 height 54
drag, startPoint x: 244, startPoint y: 95, endPoint x: 239, endPoint y: 99, distance: 6.2
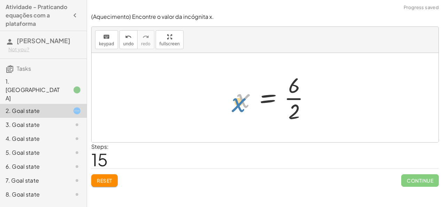
click at [239, 99] on div at bounding box center [275, 98] width 87 height 54
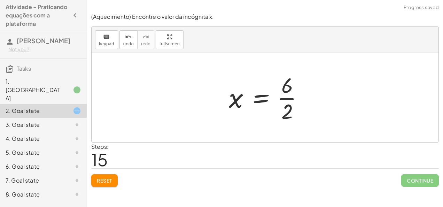
click at [296, 96] on div at bounding box center [268, 98] width 87 height 54
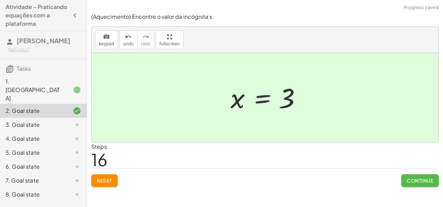
click at [411, 185] on button "Continue" at bounding box center [420, 180] width 38 height 13
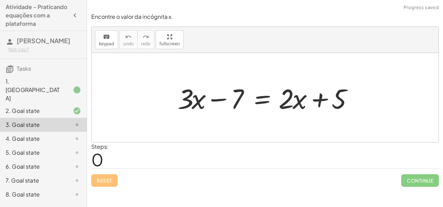
click at [270, 96] on div at bounding box center [267, 98] width 187 height 36
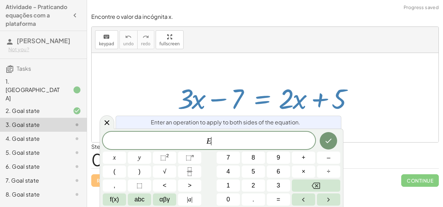
click at [270, 96] on div at bounding box center [267, 98] width 187 height 36
click at [100, 126] on div at bounding box center [107, 122] width 15 height 14
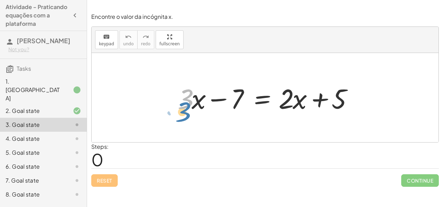
drag, startPoint x: 191, startPoint y: 100, endPoint x: 188, endPoint y: 113, distance: 13.1
click at [188, 113] on div at bounding box center [267, 98] width 187 height 36
click at [246, 104] on div at bounding box center [267, 98] width 187 height 36
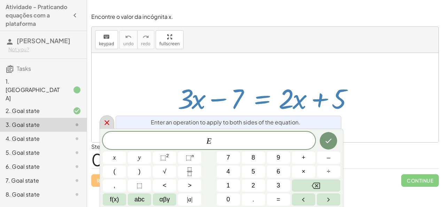
click at [111, 120] on icon at bounding box center [107, 122] width 8 height 8
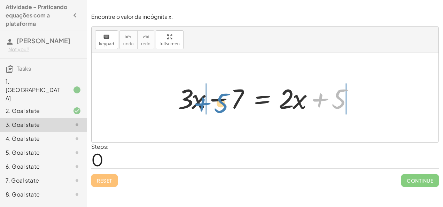
drag, startPoint x: 338, startPoint y: 101, endPoint x: 222, endPoint y: 105, distance: 116.4
click at [222, 105] on div at bounding box center [267, 98] width 187 height 36
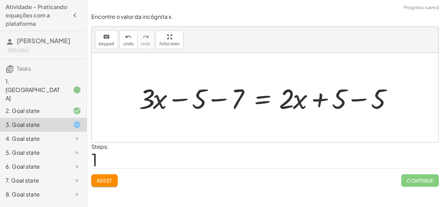
click at [219, 101] on div at bounding box center [267, 98] width 265 height 36
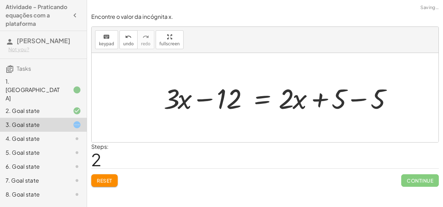
click at [354, 103] on div at bounding box center [280, 98] width 240 height 36
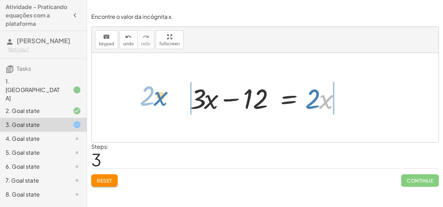
drag, startPoint x: 324, startPoint y: 103, endPoint x: 158, endPoint y: 101, distance: 165.5
click at [158, 101] on div "+ · 3 · x − 7 = + · 2 · x + 5 + · 3 · x − 5 − 7 = + · 2 · x + 5 − 5 + · 3 · x −…" at bounding box center [265, 97] width 347 height 89
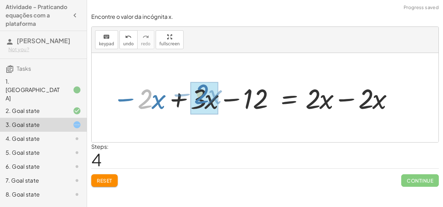
drag, startPoint x: 150, startPoint y: 98, endPoint x: 206, endPoint y: 93, distance: 56.3
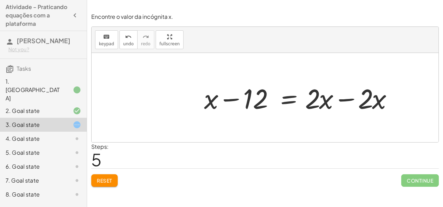
click at [339, 104] on div at bounding box center [301, 98] width 201 height 36
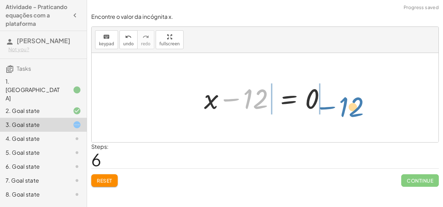
drag, startPoint x: 251, startPoint y: 103, endPoint x: 345, endPoint y: 111, distance: 94.4
click at [345, 111] on div "+ · 3 · x − 7 = + · 2 · x + 5 + · 3 · x − 5 − 7 = + · 2 · x + 5 − 5 + · 3 · x −…" at bounding box center [265, 97] width 347 height 89
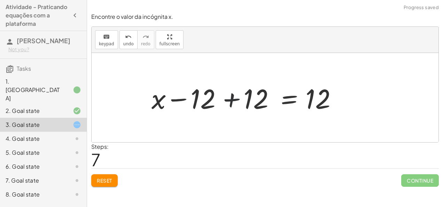
click at [226, 100] on div at bounding box center [248, 98] width 201 height 36
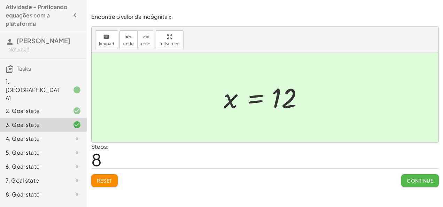
click at [408, 180] on span "Continue" at bounding box center [420, 180] width 26 height 6
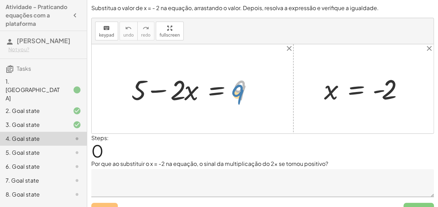
drag, startPoint x: 248, startPoint y: 89, endPoint x: 251, endPoint y: 93, distance: 4.7
click at [251, 93] on div at bounding box center [195, 89] width 134 height 36
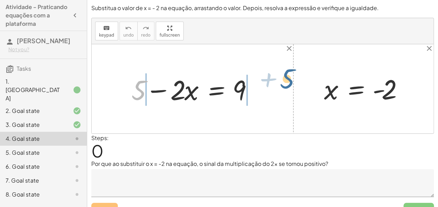
drag, startPoint x: 135, startPoint y: 87, endPoint x: 288, endPoint y: 93, distance: 153.0
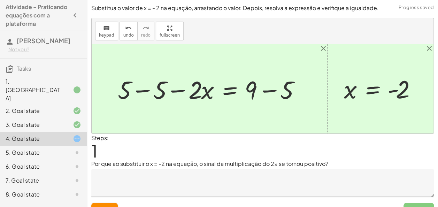
click at [257, 83] on div at bounding box center [211, 88] width 193 height 33
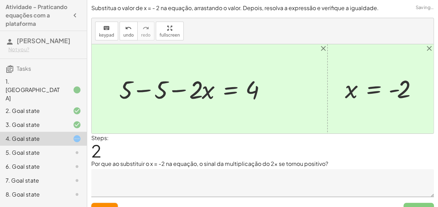
click at [153, 94] on div at bounding box center [195, 88] width 158 height 33
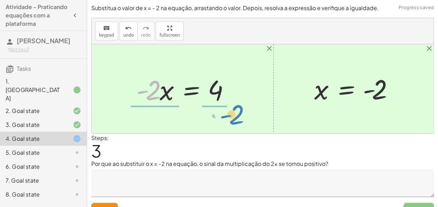
drag, startPoint x: 153, startPoint y: 94, endPoint x: 235, endPoint y: 118, distance: 85.6
click at [235, 118] on div "+ 5 − · 2 · x = 9 + 5 − 5 − · 2 · x = + 9 − 5 + 5 − 5 − · 2 · x = 4 + 0 − · 2 ·…" at bounding box center [263, 88] width 342 height 89
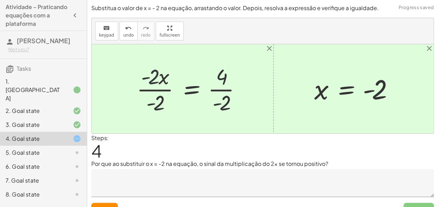
click at [152, 73] on div at bounding box center [191, 89] width 117 height 54
click at [158, 89] on div at bounding box center [191, 89] width 117 height 54
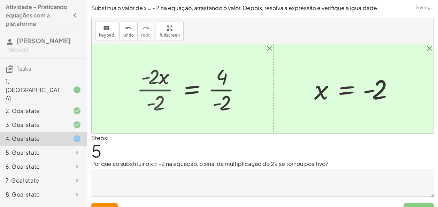
click at [158, 89] on div at bounding box center [203, 89] width 94 height 54
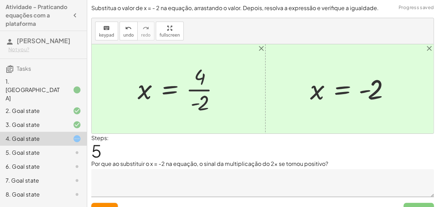
click at [193, 88] on div at bounding box center [181, 89] width 94 height 54
click at [193, 88] on div at bounding box center [179, 89] width 91 height 34
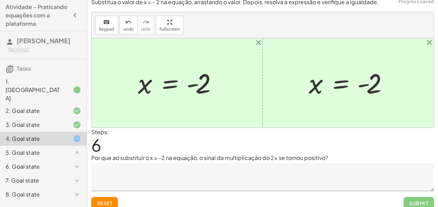
scroll to position [8, 0]
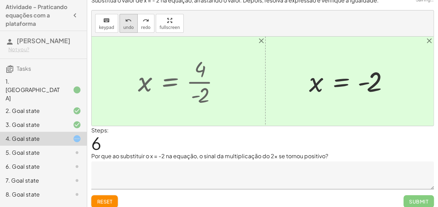
click at [129, 22] on div "undo" at bounding box center [128, 20] width 10 height 8
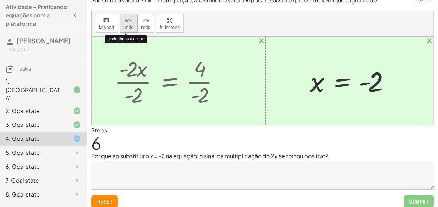
click at [129, 22] on div "undo" at bounding box center [128, 20] width 10 height 8
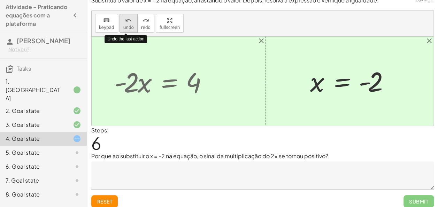
click at [129, 22] on div "undo" at bounding box center [128, 20] width 10 height 8
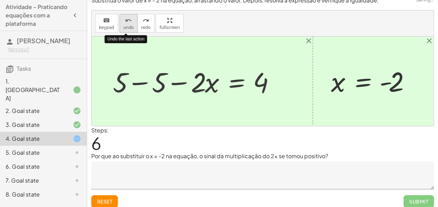
click at [129, 22] on div "undo" at bounding box center [128, 20] width 10 height 8
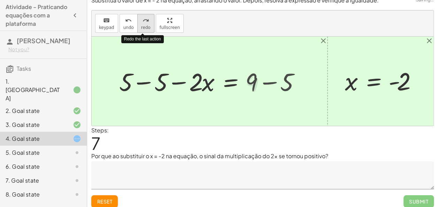
click at [145, 26] on span "redo" at bounding box center [145, 27] width 9 height 5
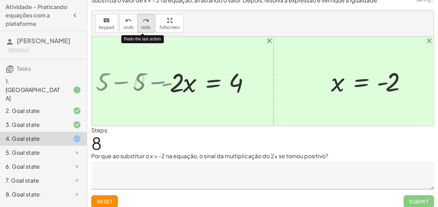
click at [145, 26] on span "redo" at bounding box center [145, 27] width 9 height 5
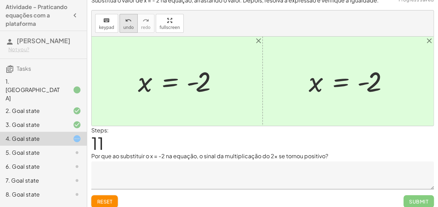
click at [123, 27] on span "undo" at bounding box center [128, 27] width 10 height 5
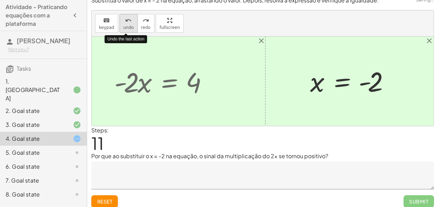
click at [123, 27] on span "undo" at bounding box center [128, 27] width 10 height 5
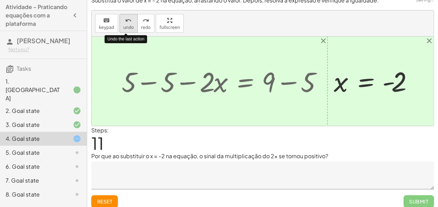
click at [123, 27] on span "undo" at bounding box center [128, 27] width 10 height 5
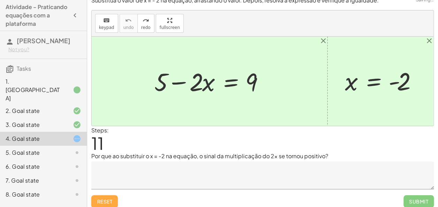
click at [101, 197] on button "Reset" at bounding box center [104, 201] width 26 height 13
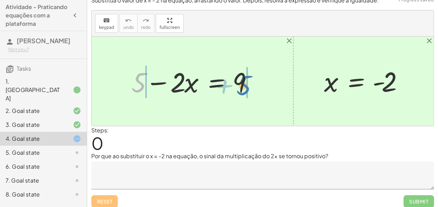
drag, startPoint x: 137, startPoint y: 76, endPoint x: 240, endPoint y: 79, distance: 103.1
click at [240, 79] on div at bounding box center [195, 81] width 134 height 36
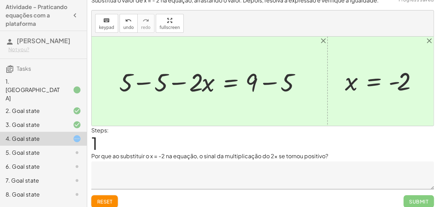
click at [240, 79] on div at bounding box center [212, 81] width 193 height 33
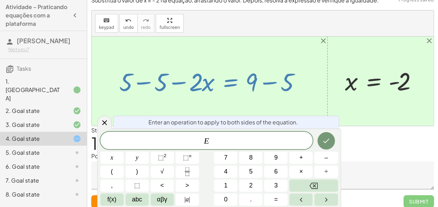
click at [269, 82] on div at bounding box center [212, 81] width 193 height 33
click at [104, 121] on icon at bounding box center [104, 122] width 8 height 8
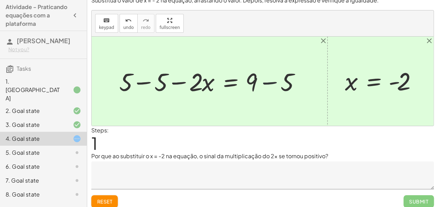
click at [277, 78] on div at bounding box center [212, 81] width 193 height 33
click at [144, 82] on div at bounding box center [195, 81] width 158 height 33
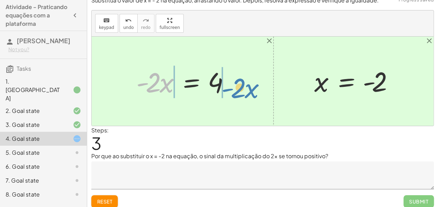
drag, startPoint x: 155, startPoint y: 84, endPoint x: 242, endPoint y: 90, distance: 86.6
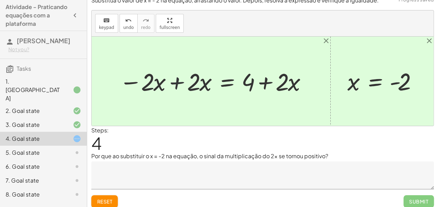
click at [185, 83] on div at bounding box center [214, 81] width 196 height 32
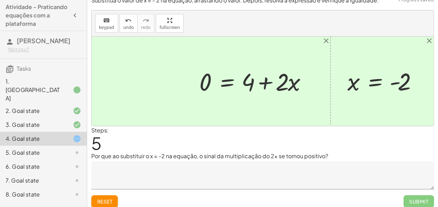
click at [269, 82] on div at bounding box center [255, 81] width 119 height 32
drag, startPoint x: 290, startPoint y: 85, endPoint x: 198, endPoint y: 86, distance: 92.3
click at [198, 86] on div at bounding box center [255, 81] width 119 height 32
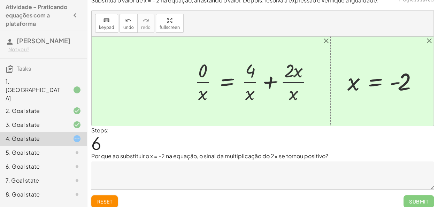
click at [289, 83] on div at bounding box center [256, 80] width 131 height 47
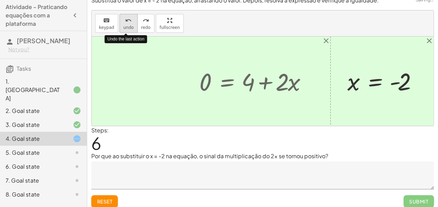
click at [132, 23] on button "undo undo" at bounding box center [128, 23] width 18 height 19
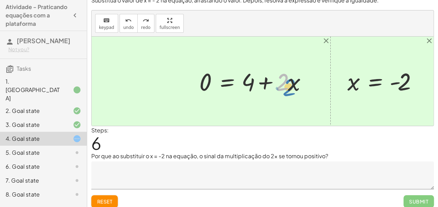
drag, startPoint x: 284, startPoint y: 82, endPoint x: 291, endPoint y: 87, distance: 8.7
click at [291, 87] on div at bounding box center [255, 81] width 119 height 32
click at [286, 83] on div at bounding box center [255, 81] width 119 height 32
drag, startPoint x: 254, startPoint y: 84, endPoint x: 254, endPoint y: 90, distance: 6.3
click at [254, 90] on div at bounding box center [255, 81] width 119 height 32
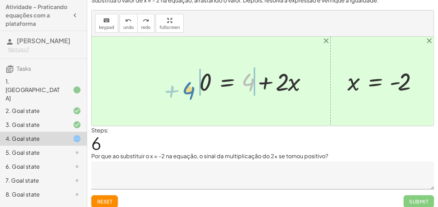
drag, startPoint x: 249, startPoint y: 80, endPoint x: 187, endPoint y: 87, distance: 63.1
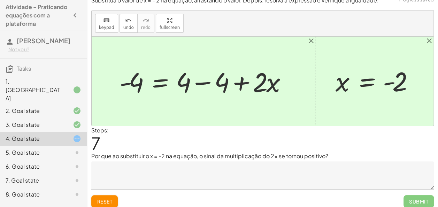
click at [201, 81] on div at bounding box center [206, 80] width 180 height 35
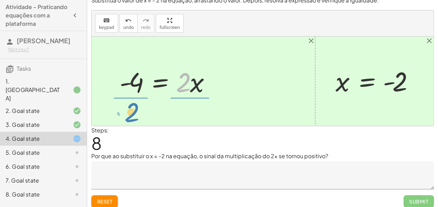
drag, startPoint x: 184, startPoint y: 83, endPoint x: 138, endPoint y: 104, distance: 50.3
click at [138, 104] on div "+ 5 − · 2 · x = 9 + 5 − 5 − · 2 · x = + 9 − 5 + 5 − 5 − · 2 · x = 4 + 0 − · 2 ·…" at bounding box center [263, 81] width 342 height 89
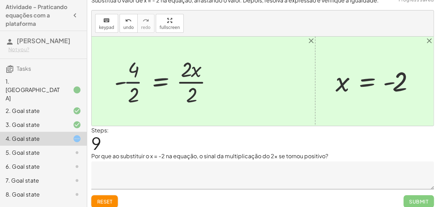
click at [132, 78] on div at bounding box center [166, 81] width 110 height 53
click at [191, 83] on div at bounding box center [168, 81] width 105 height 53
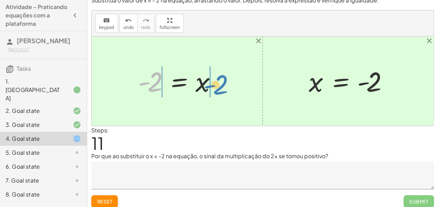
drag, startPoint x: 158, startPoint y: 82, endPoint x: 224, endPoint y: 85, distance: 65.9
click at [224, 85] on div at bounding box center [179, 81] width 91 height 34
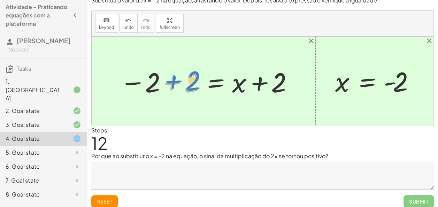
click at [162, 79] on div at bounding box center [206, 81] width 180 height 36
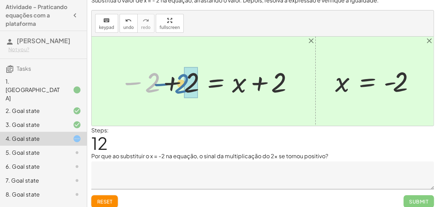
drag, startPoint x: 153, startPoint y: 82, endPoint x: 188, endPoint y: 84, distance: 34.5
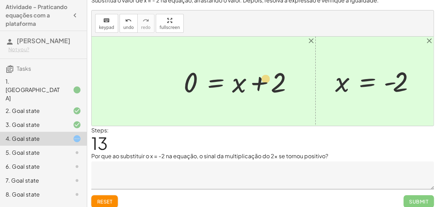
drag, startPoint x: 277, startPoint y: 85, endPoint x: 266, endPoint y: 81, distance: 11.5
click at [266, 81] on div at bounding box center [240, 81] width 120 height 36
drag, startPoint x: 240, startPoint y: 83, endPoint x: 158, endPoint y: 81, distance: 82.2
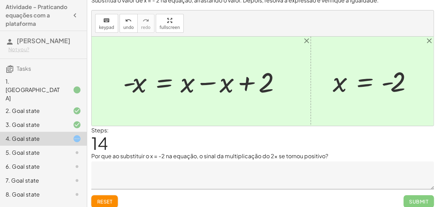
click at [214, 85] on div at bounding box center [203, 81] width 169 height 36
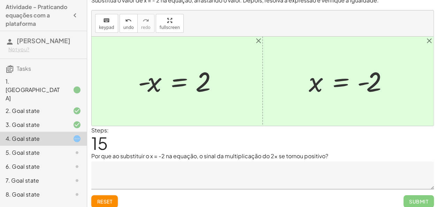
click at [144, 79] on div at bounding box center [179, 81] width 91 height 34
click at [143, 82] on div at bounding box center [179, 81] width 91 height 34
drag, startPoint x: 143, startPoint y: 82, endPoint x: 223, endPoint y: 80, distance: 80.5
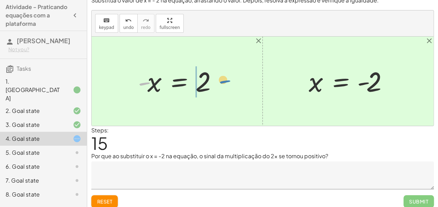
click at [223, 80] on div at bounding box center [179, 81] width 91 height 34
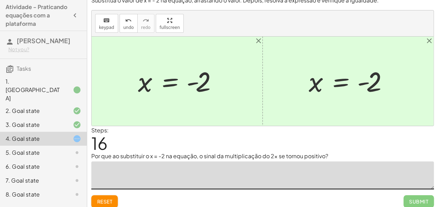
click at [180, 170] on textarea at bounding box center [262, 175] width 342 height 28
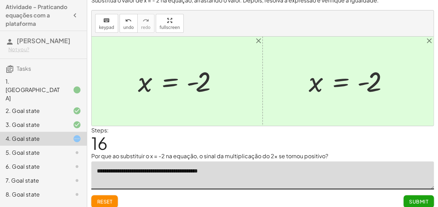
type textarea "**********"
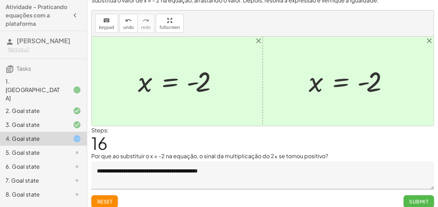
click at [405, 201] on button "Submit" at bounding box center [418, 201] width 30 height 13
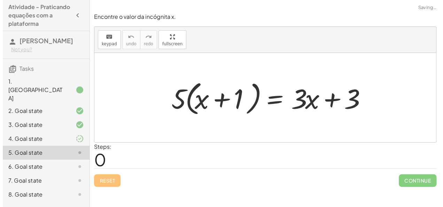
scroll to position [0, 0]
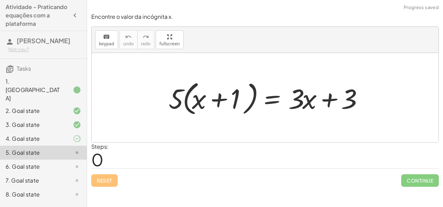
click at [200, 105] on div at bounding box center [268, 98] width 206 height 40
click at [184, 99] on div at bounding box center [268, 98] width 206 height 40
click at [218, 109] on div at bounding box center [268, 98] width 206 height 40
click at [220, 98] on div at bounding box center [268, 98] width 206 height 40
click at [252, 102] on div at bounding box center [268, 98] width 206 height 40
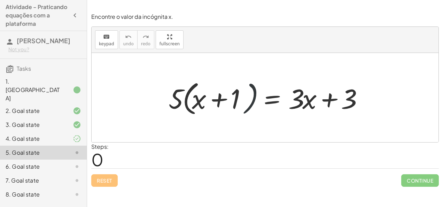
click at [252, 102] on div at bounding box center [268, 98] width 206 height 40
click at [220, 101] on div at bounding box center [268, 98] width 206 height 40
drag, startPoint x: 220, startPoint y: 101, endPoint x: 227, endPoint y: 123, distance: 23.0
click at [227, 123] on div "· 5 · ( + x + 1 ) = + · 3 · x + 3" at bounding box center [265, 97] width 347 height 89
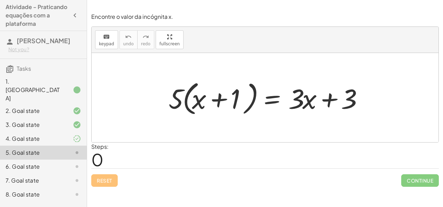
click at [174, 104] on div at bounding box center [268, 98] width 206 height 40
drag, startPoint x: 176, startPoint y: 97, endPoint x: 200, endPoint y: 108, distance: 26.0
click at [200, 108] on div at bounding box center [268, 98] width 206 height 40
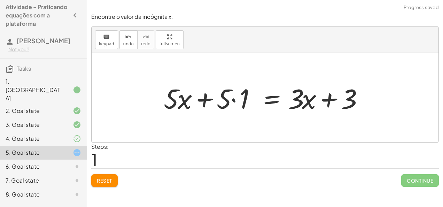
click at [238, 100] on div at bounding box center [265, 98] width 210 height 36
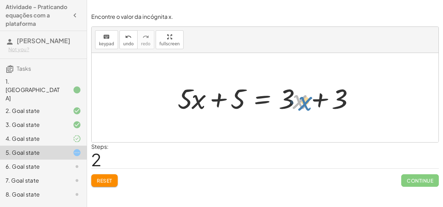
drag, startPoint x: 293, startPoint y: 94, endPoint x: 298, endPoint y: 96, distance: 5.8
click at [298, 96] on div at bounding box center [267, 98] width 187 height 36
drag, startPoint x: 288, startPoint y: 101, endPoint x: 292, endPoint y: 104, distance: 4.5
click at [292, 104] on div at bounding box center [267, 98] width 187 height 36
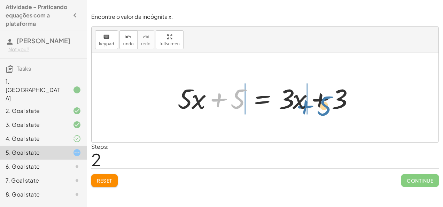
drag, startPoint x: 237, startPoint y: 96, endPoint x: 324, endPoint y: 103, distance: 87.4
click at [324, 103] on div at bounding box center [267, 98] width 187 height 36
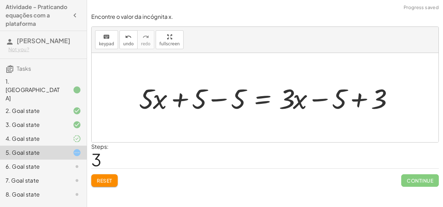
click at [356, 100] on div at bounding box center [267, 98] width 265 height 36
click at [297, 97] on div at bounding box center [248, 98] width 226 height 36
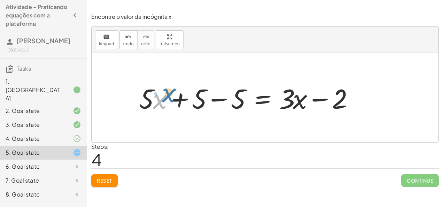
drag, startPoint x: 158, startPoint y: 100, endPoint x: 159, endPoint y: 104, distance: 3.5
click at [159, 104] on div at bounding box center [248, 98] width 226 height 36
click at [220, 102] on div at bounding box center [248, 98] width 226 height 36
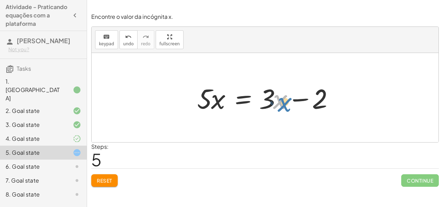
drag, startPoint x: 278, startPoint y: 104, endPoint x: 282, endPoint y: 107, distance: 5.5
click at [282, 107] on div at bounding box center [268, 98] width 148 height 36
drag, startPoint x: 272, startPoint y: 102, endPoint x: 275, endPoint y: 105, distance: 3.9
click at [275, 105] on div at bounding box center [268, 98] width 148 height 36
drag, startPoint x: 296, startPoint y: 103, endPoint x: 293, endPoint y: 100, distance: 4.7
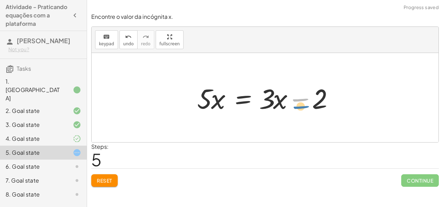
click at [293, 100] on div at bounding box center [268, 98] width 148 height 36
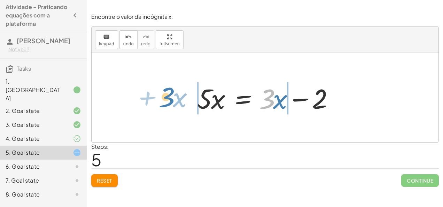
drag, startPoint x: 270, startPoint y: 105, endPoint x: 170, endPoint y: 103, distance: 100.7
click at [170, 103] on div "· 5 · ( + x + 1 ) = + · 3 · x + 3 + · 5 · x + · 5 · 1 = + · 3 · x + 3 + · 5 · x…" at bounding box center [265, 97] width 347 height 89
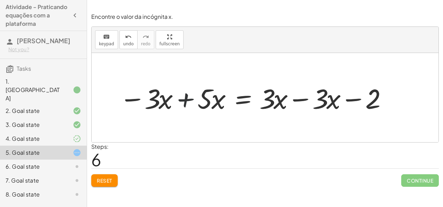
click at [194, 96] on div at bounding box center [253, 98] width 274 height 36
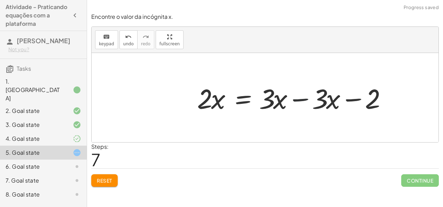
click at [299, 99] on div at bounding box center [294, 98] width 201 height 36
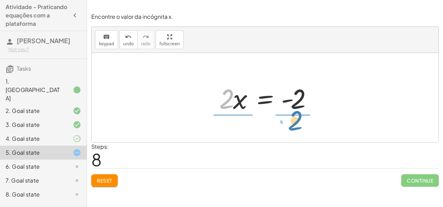
drag, startPoint x: 222, startPoint y: 102, endPoint x: 291, endPoint y: 123, distance: 71.9
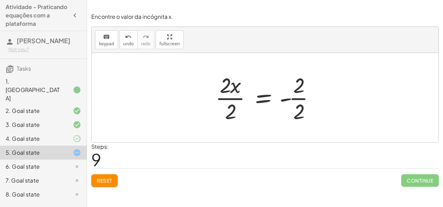
click at [299, 100] on div at bounding box center [268, 98] width 112 height 54
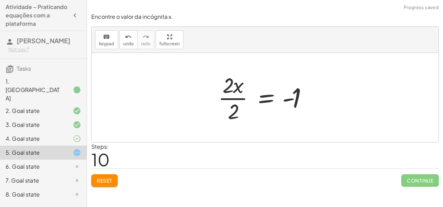
click at [234, 99] on div at bounding box center [268, 98] width 107 height 54
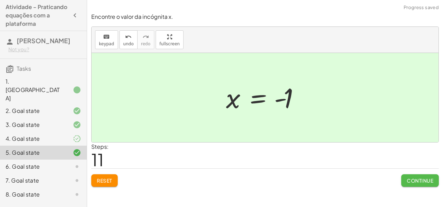
click at [413, 182] on span "Continue" at bounding box center [420, 180] width 26 height 6
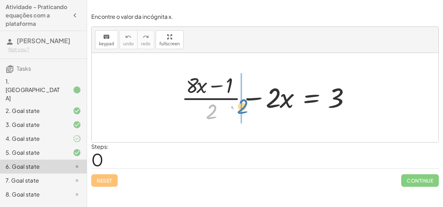
drag, startPoint x: 211, startPoint y: 115, endPoint x: 243, endPoint y: 110, distance: 32.4
click at [243, 110] on div at bounding box center [267, 98] width 179 height 54
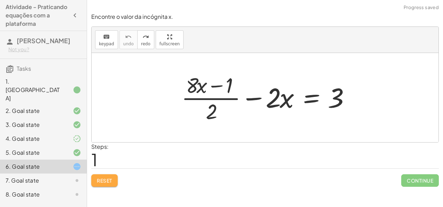
click at [104, 176] on button "Reset" at bounding box center [104, 180] width 26 height 13
click at [227, 88] on div at bounding box center [267, 98] width 179 height 54
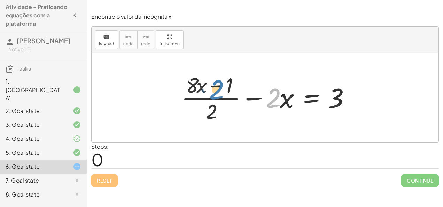
drag, startPoint x: 272, startPoint y: 102, endPoint x: 215, endPoint y: 94, distance: 57.0
click at [215, 94] on div at bounding box center [267, 98] width 179 height 54
click at [280, 107] on div at bounding box center [267, 98] width 179 height 54
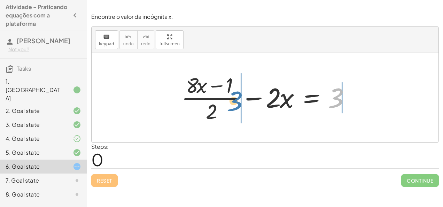
drag, startPoint x: 340, startPoint y: 97, endPoint x: 240, endPoint y: 100, distance: 100.4
click at [240, 100] on div at bounding box center [267, 98] width 179 height 54
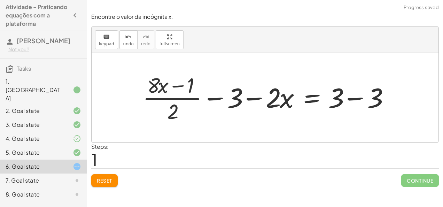
click at [221, 100] on div at bounding box center [267, 98] width 257 height 54
click at [364, 98] on div at bounding box center [267, 98] width 257 height 54
drag, startPoint x: 158, startPoint y: 86, endPoint x: 165, endPoint y: 88, distance: 7.3
click at [165, 88] on div at bounding box center [248, 98] width 218 height 54
click at [185, 86] on div at bounding box center [248, 98] width 218 height 54
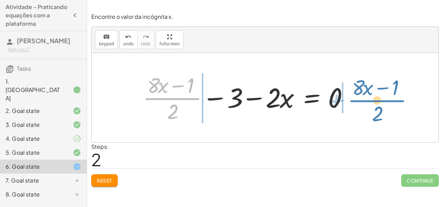
drag, startPoint x: 178, startPoint y: 101, endPoint x: 382, endPoint y: 103, distance: 204.8
click at [382, 103] on div "+ · ( + · 8 · x − 1 ) · 2 − · 2 · x = 3 + · ( + · 8 · x − 1 ) · 2 − 3 − · 2 · x…" at bounding box center [265, 97] width 347 height 89
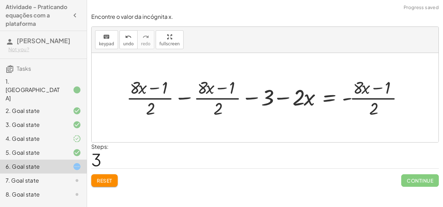
click at [186, 95] on div at bounding box center [268, 98] width 290 height 44
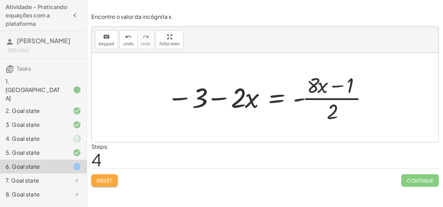
click at [101, 177] on span "Reset" at bounding box center [104, 180] width 15 height 6
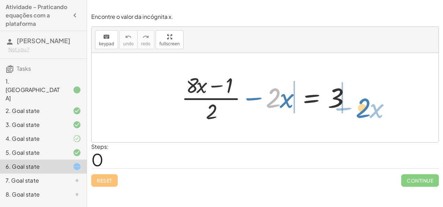
drag, startPoint x: 267, startPoint y: 100, endPoint x: 359, endPoint y: 111, distance: 93.0
click at [359, 111] on div "· 2 − · x + · ( + · 8 · x − 1 ) · 2 − · 2 · x = 3" at bounding box center [265, 97] width 347 height 89
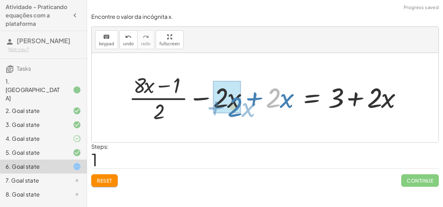
drag, startPoint x: 279, startPoint y: 94, endPoint x: 240, endPoint y: 104, distance: 40.2
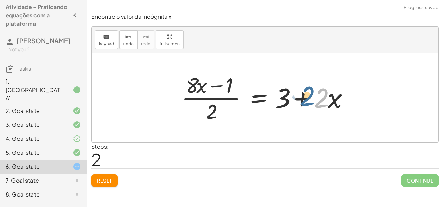
drag, startPoint x: 323, startPoint y: 100, endPoint x: 313, endPoint y: 99, distance: 9.8
click at [313, 99] on div at bounding box center [267, 98] width 179 height 54
drag, startPoint x: 215, startPoint y: 118, endPoint x: 300, endPoint y: 98, distance: 87.0
drag, startPoint x: 300, startPoint y: 98, endPoint x: 340, endPoint y: 110, distance: 42.4
click at [340, 110] on div at bounding box center [267, 98] width 179 height 54
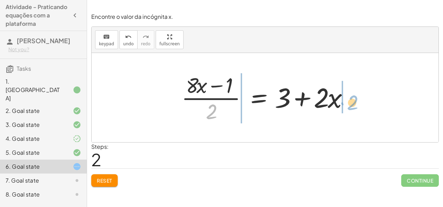
drag, startPoint x: 213, startPoint y: 108, endPoint x: 353, endPoint y: 100, distance: 140.6
click at [353, 100] on div at bounding box center [267, 98] width 179 height 54
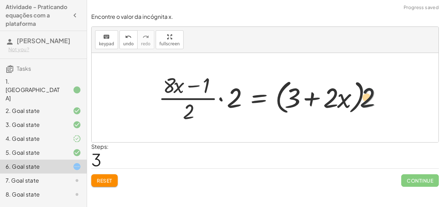
drag, startPoint x: 371, startPoint y: 94, endPoint x: 349, endPoint y: 93, distance: 21.6
click at [349, 93] on div at bounding box center [272, 98] width 235 height 54
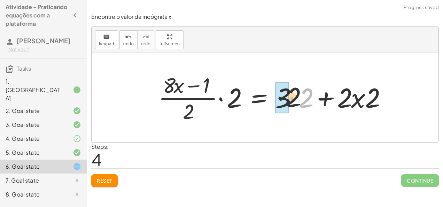
drag, startPoint x: 302, startPoint y: 105, endPoint x: 288, endPoint y: 105, distance: 14.3
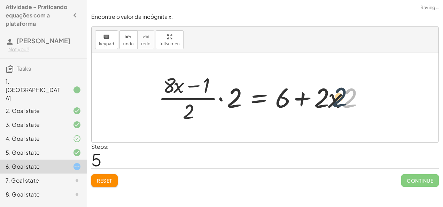
drag, startPoint x: 342, startPoint y: 103, endPoint x: 331, endPoint y: 102, distance: 10.8
click at [331, 102] on div at bounding box center [263, 98] width 217 height 54
drag, startPoint x: 347, startPoint y: 101, endPoint x: 321, endPoint y: 103, distance: 25.5
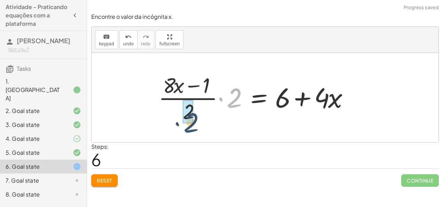
drag, startPoint x: 229, startPoint y: 103, endPoint x: 184, endPoint y: 126, distance: 50.8
click at [184, 126] on div "+ · ( + · 8 · x − 1 ) · 2 − · 2 · x = 3 + · ( + · 8 · x − 1 ) · 2 − · 2 · x + ·…" at bounding box center [265, 97] width 347 height 89
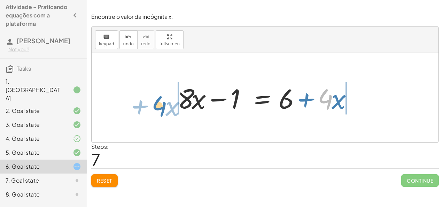
drag, startPoint x: 331, startPoint y: 104, endPoint x: 165, endPoint y: 111, distance: 166.3
click at [165, 111] on div "+ · ( + · 8 · x − 1 ) · 2 − · 2 · x = 3 + · ( + · 8 · x − 1 ) · 2 − · 2 · x + ·…" at bounding box center [265, 97] width 347 height 89
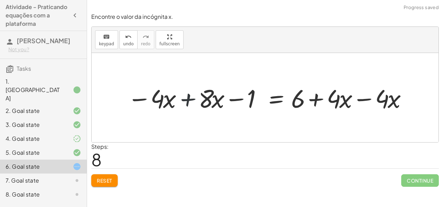
click at [192, 100] on div at bounding box center [268, 97] width 288 height 33
click at [362, 102] on div at bounding box center [305, 97] width 221 height 33
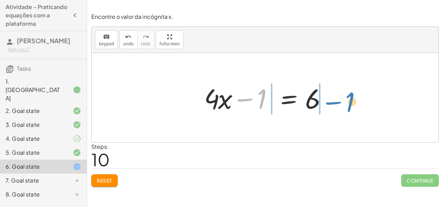
drag, startPoint x: 263, startPoint y: 98, endPoint x: 352, endPoint y: 100, distance: 89.2
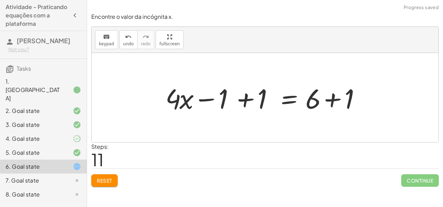
click at [333, 101] on div at bounding box center [268, 98] width 212 height 36
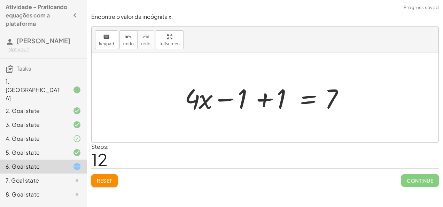
click at [264, 103] on div at bounding box center [267, 98] width 173 height 36
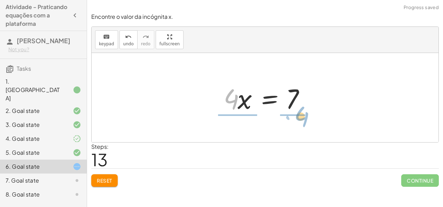
drag, startPoint x: 232, startPoint y: 103, endPoint x: 302, endPoint y: 121, distance: 72.1
click at [302, 121] on div "+ · ( + · 8 · x − 1 ) · 2 − · 2 · x = 3 + · ( + · 8 · x − 1 ) · 2 − · 2 · x + ·…" at bounding box center [265, 97] width 347 height 89
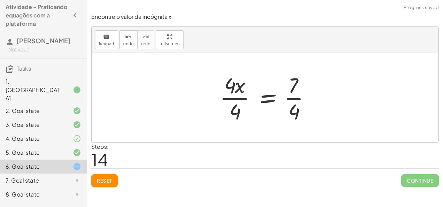
click at [295, 98] on div at bounding box center [267, 98] width 103 height 54
click at [238, 101] on div at bounding box center [267, 98] width 103 height 54
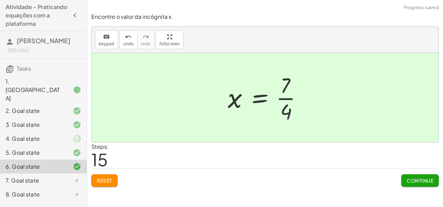
click at [290, 101] on div at bounding box center [267, 98] width 87 height 54
click at [431, 185] on button "Continue" at bounding box center [420, 180] width 38 height 13
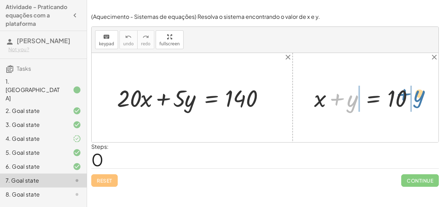
drag, startPoint x: 353, startPoint y: 104, endPoint x: 420, endPoint y: 99, distance: 67.1
click at [420, 99] on div at bounding box center [369, 97] width 116 height 31
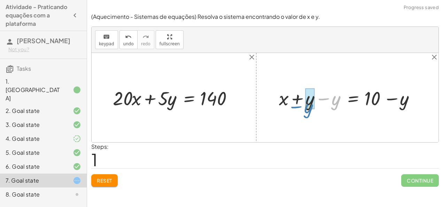
drag, startPoint x: 335, startPoint y: 106, endPoint x: 309, endPoint y: 112, distance: 26.4
click at [309, 112] on div "+ · 20 · x + · 5 · y = 140 + x + y = 10 − y + x = 10 + y − y + − y" at bounding box center [265, 97] width 347 height 89
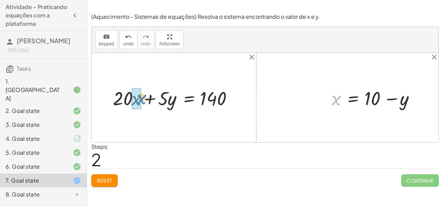
drag, startPoint x: 335, startPoint y: 103, endPoint x: 141, endPoint y: 101, distance: 194.0
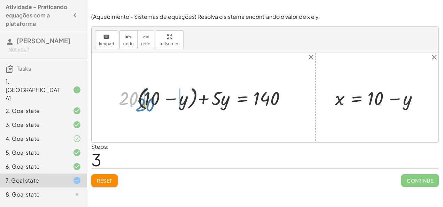
drag, startPoint x: 127, startPoint y: 97, endPoint x: 144, endPoint y: 103, distance: 17.9
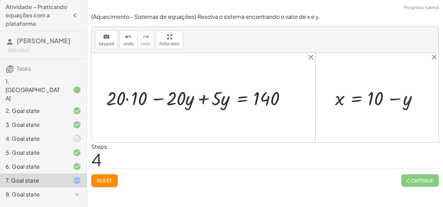
click at [122, 102] on div at bounding box center [200, 97] width 194 height 25
click at [126, 100] on div at bounding box center [200, 97] width 194 height 25
click at [202, 100] on div at bounding box center [207, 97] width 179 height 25
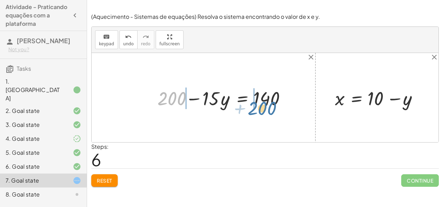
drag, startPoint x: 173, startPoint y: 99, endPoint x: 266, endPoint y: 108, distance: 93.5
click at [266, 108] on div at bounding box center [225, 97] width 143 height 25
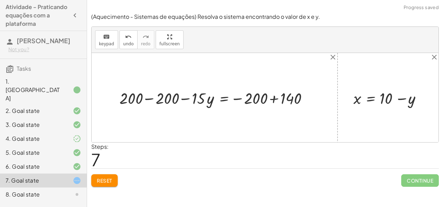
click at [275, 98] on div at bounding box center [217, 97] width 203 height 21
click at [150, 97] on div at bounding box center [192, 97] width 153 height 21
click at [150, 97] on div at bounding box center [265, 97] width 347 height 89
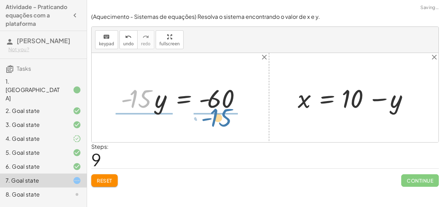
drag, startPoint x: 148, startPoint y: 96, endPoint x: 229, endPoint y: 115, distance: 83.2
click at [229, 115] on div "+ · 20 · x + · 5 · y = 140 + · 20 · ( + 10 − y ) + · 5 · y = 140 + · 20 · 10 − …" at bounding box center [180, 97] width 140 height 37
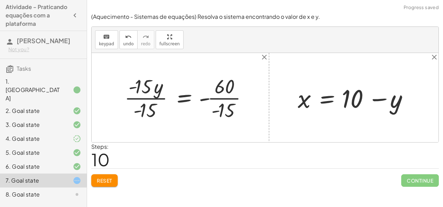
click at [232, 98] on div at bounding box center [189, 97] width 136 height 49
click at [161, 100] on div at bounding box center [182, 97] width 123 height 49
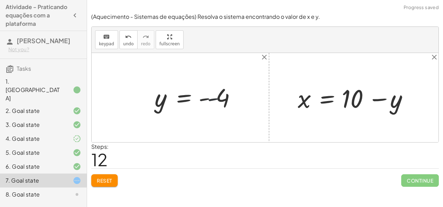
click at [212, 97] on div at bounding box center [197, 98] width 93 height 32
drag, startPoint x: 208, startPoint y: 99, endPoint x: 404, endPoint y: 109, distance: 196.3
click at [378, 101] on div at bounding box center [356, 97] width 124 height 33
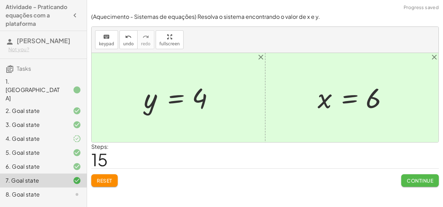
click at [409, 182] on span "Continue" at bounding box center [420, 180] width 26 height 6
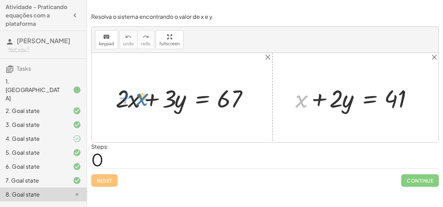
drag, startPoint x: 300, startPoint y: 100, endPoint x: 141, endPoint y: 100, distance: 159.2
click at [324, 100] on div at bounding box center [358, 98] width 133 height 32
drag, startPoint x: 300, startPoint y: 101, endPoint x: 295, endPoint y: 91, distance: 11.7
click at [295, 91] on div at bounding box center [358, 98] width 133 height 32
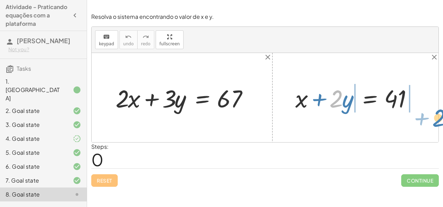
drag, startPoint x: 338, startPoint y: 99, endPoint x: 437, endPoint y: 115, distance: 100.3
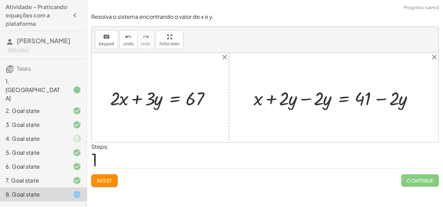
click at [305, 98] on div at bounding box center [336, 97] width 173 height 25
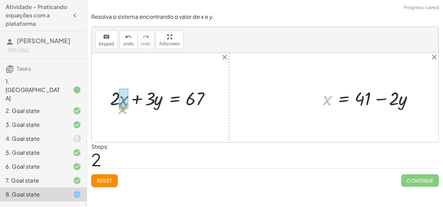
drag, startPoint x: 330, startPoint y: 97, endPoint x: 124, endPoint y: 107, distance: 205.8
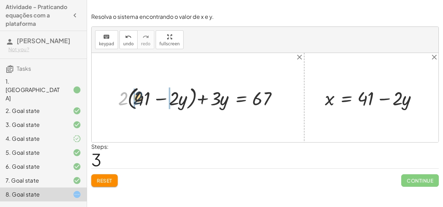
drag, startPoint x: 119, startPoint y: 100, endPoint x: 137, endPoint y: 100, distance: 17.4
click at [137, 100] on div at bounding box center [201, 98] width 172 height 28
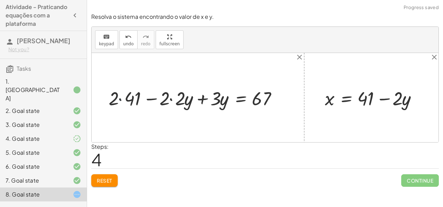
click at [119, 97] on div at bounding box center [195, 97] width 181 height 25
click at [169, 97] on div at bounding box center [203, 97] width 165 height 25
click at [169, 98] on div at bounding box center [203, 97] width 165 height 25
click at [206, 102] on div at bounding box center [212, 97] width 150 height 25
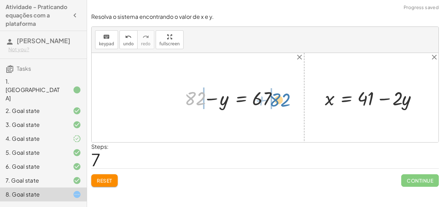
drag, startPoint x: 198, startPoint y: 100, endPoint x: 284, endPoint y: 102, distance: 85.7
click at [284, 102] on div at bounding box center [234, 97] width 106 height 25
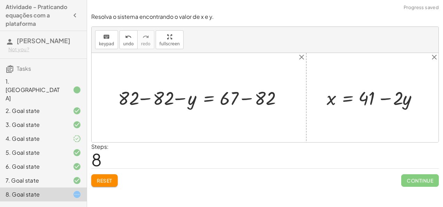
click at [245, 97] on div at bounding box center [202, 97] width 174 height 25
click at [147, 99] on div at bounding box center [187, 97] width 145 height 25
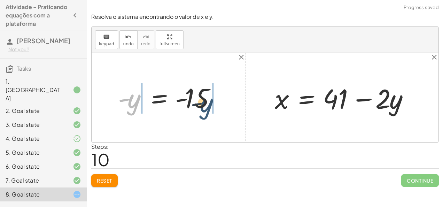
drag, startPoint x: 135, startPoint y: 108, endPoint x: 218, endPoint y: 108, distance: 83.2
click at [218, 108] on div at bounding box center [172, 97] width 114 height 34
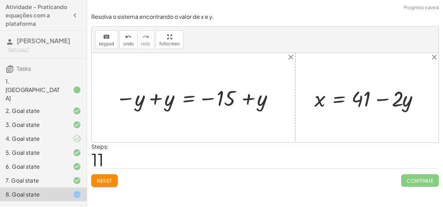
click at [160, 105] on div at bounding box center [196, 97] width 168 height 27
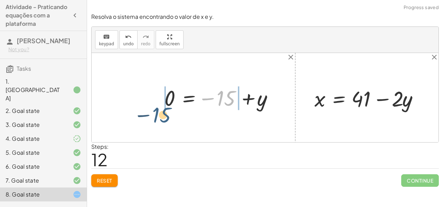
drag, startPoint x: 228, startPoint y: 92, endPoint x: 159, endPoint y: 106, distance: 71.0
click at [159, 106] on div "+ · 2 · x + · 3 · y = 67 + · 2 · ( + 41 − · 2 · y ) + · 3 · y = 67 + · 2 · 41 −…" at bounding box center [219, 97] width 131 height 31
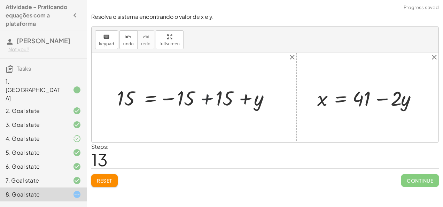
click at [198, 100] on div at bounding box center [197, 98] width 166 height 26
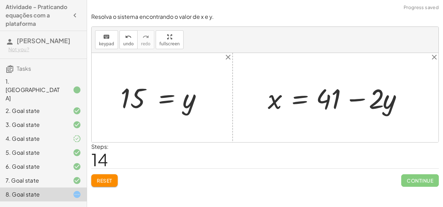
click at [180, 107] on div at bounding box center [164, 97] width 95 height 34
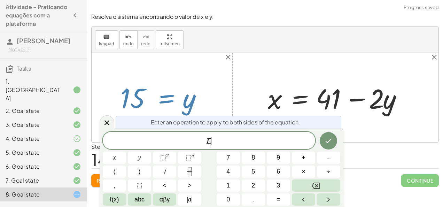
click at [133, 102] on div at bounding box center [164, 97] width 95 height 34
click at [109, 130] on div "Enter an operation to apply to both sides of the equation. E x y ⬚ 2 ⬚ n 7 8 9 …" at bounding box center [222, 168] width 244 height 78
click at [108, 125] on icon at bounding box center [107, 122] width 8 height 8
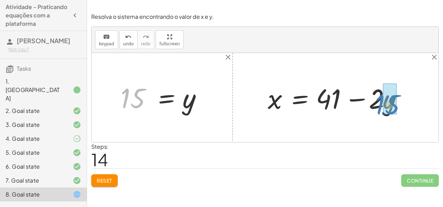
drag, startPoint x: 146, startPoint y: 95, endPoint x: 401, endPoint y: 102, distance: 255.0
click at [401, 102] on div "+ · 2 · x + · 3 · y = 67 + · 2 · ( + 41 − · 2 · y ) + · 3 · y = 67 + · 2 · 41 −…" at bounding box center [265, 97] width 347 height 89
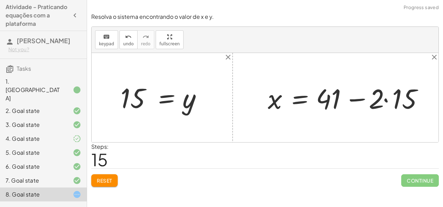
click at [390, 99] on div at bounding box center [349, 98] width 171 height 36
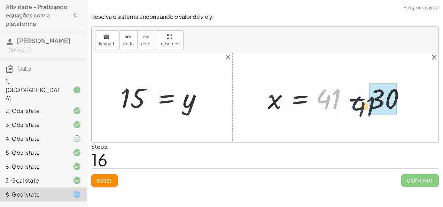
drag, startPoint x: 333, startPoint y: 98, endPoint x: 386, endPoint y: 103, distance: 53.2
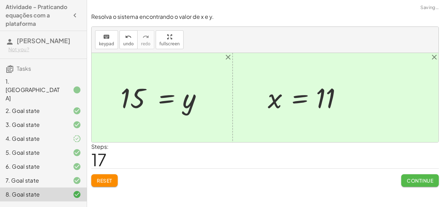
click at [408, 180] on span "Continue" at bounding box center [420, 180] width 26 height 6
